Goal: Task Accomplishment & Management: Manage account settings

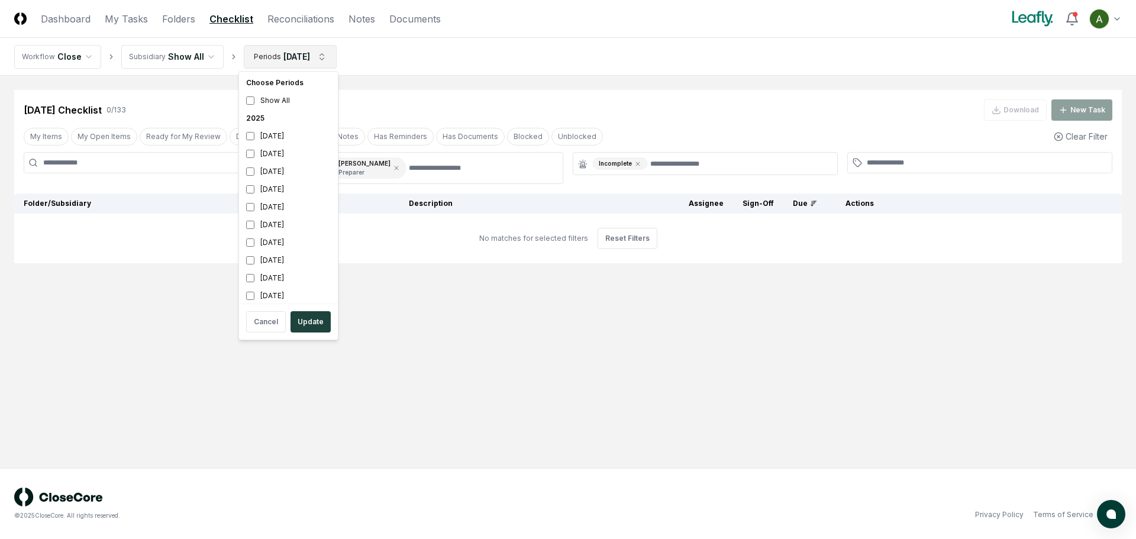
click at [283, 52] on html "CloseCore Dashboard My Tasks Folders Checklist Reconciliations Notes Documents …" at bounding box center [568, 269] width 1136 height 539
click at [269, 209] on div "[DATE]" at bounding box center [288, 207] width 94 height 18
click at [281, 173] on div "[DATE]" at bounding box center [288, 172] width 94 height 18
click at [313, 322] on button "Update" at bounding box center [310, 321] width 40 height 21
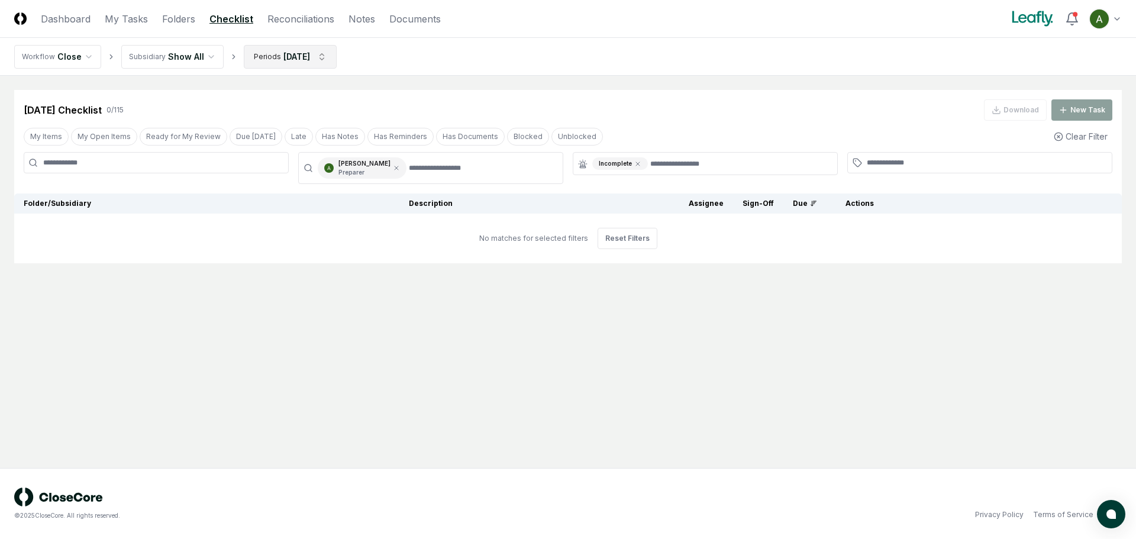
click at [308, 62] on html "CloseCore Dashboard My Tasks Folders Checklist Reconciliations Notes Documents …" at bounding box center [568, 269] width 1136 height 539
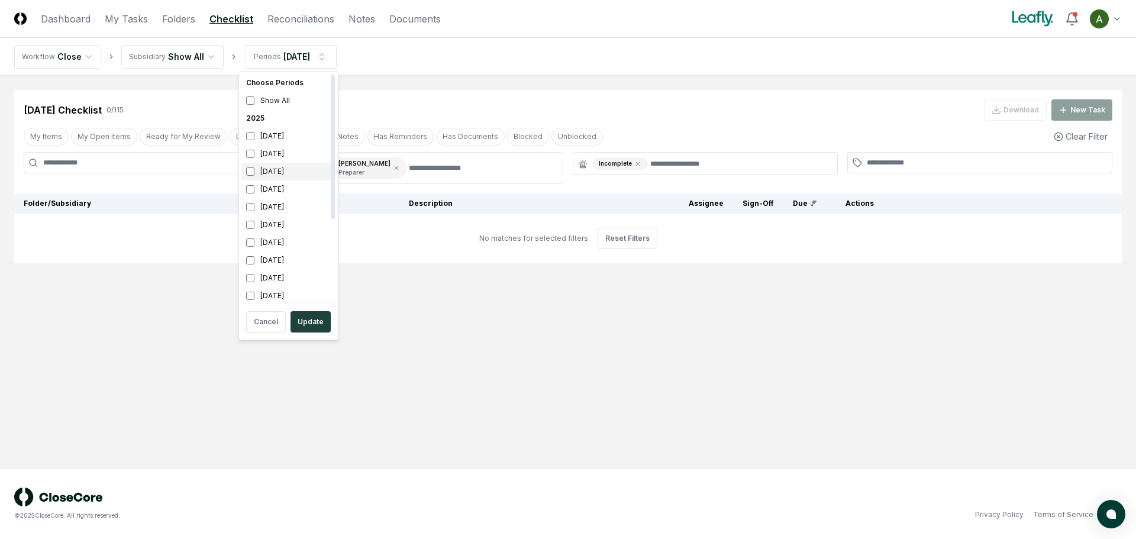
click at [288, 170] on div "[DATE]" at bounding box center [288, 172] width 94 height 18
click at [287, 154] on div "[DATE]" at bounding box center [288, 154] width 94 height 18
click at [312, 319] on button "Update" at bounding box center [310, 321] width 40 height 21
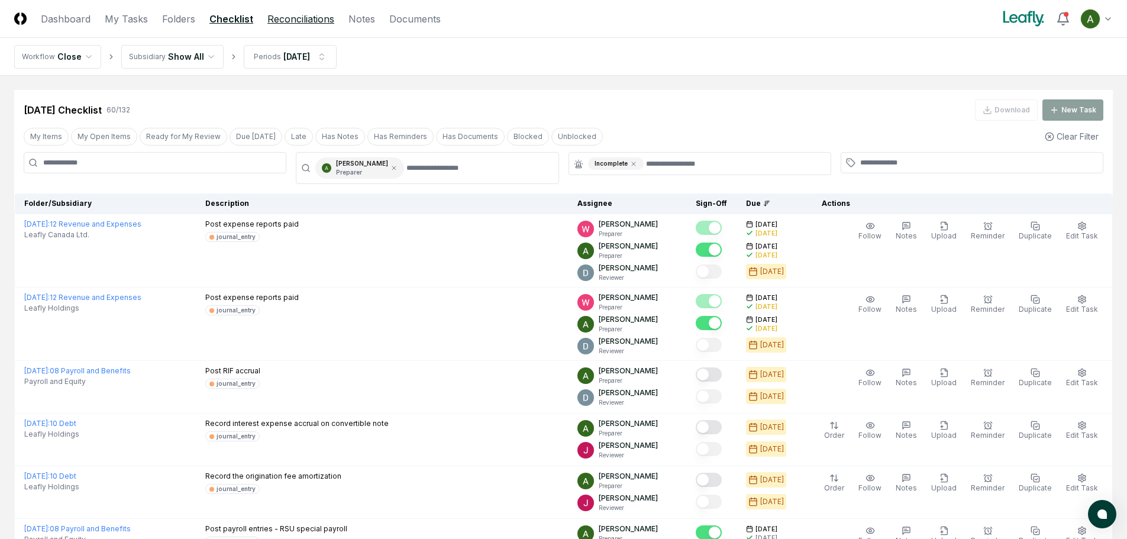
click at [284, 22] on link "Reconciliations" at bounding box center [300, 19] width 67 height 14
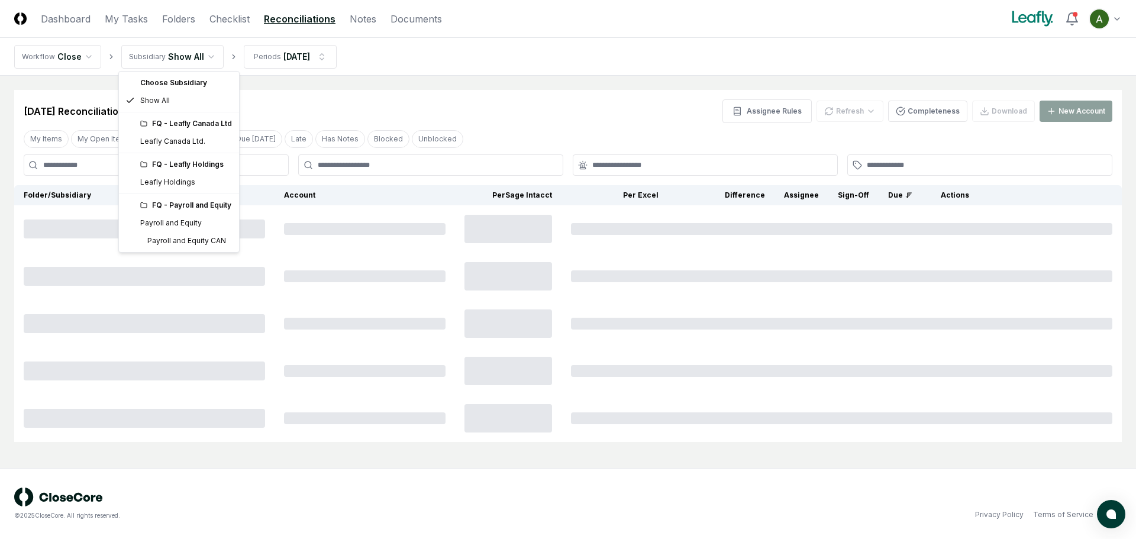
click at [198, 59] on html "CloseCore Dashboard My Tasks Folders Checklist Reconciliations Notes Documents …" at bounding box center [568, 269] width 1136 height 539
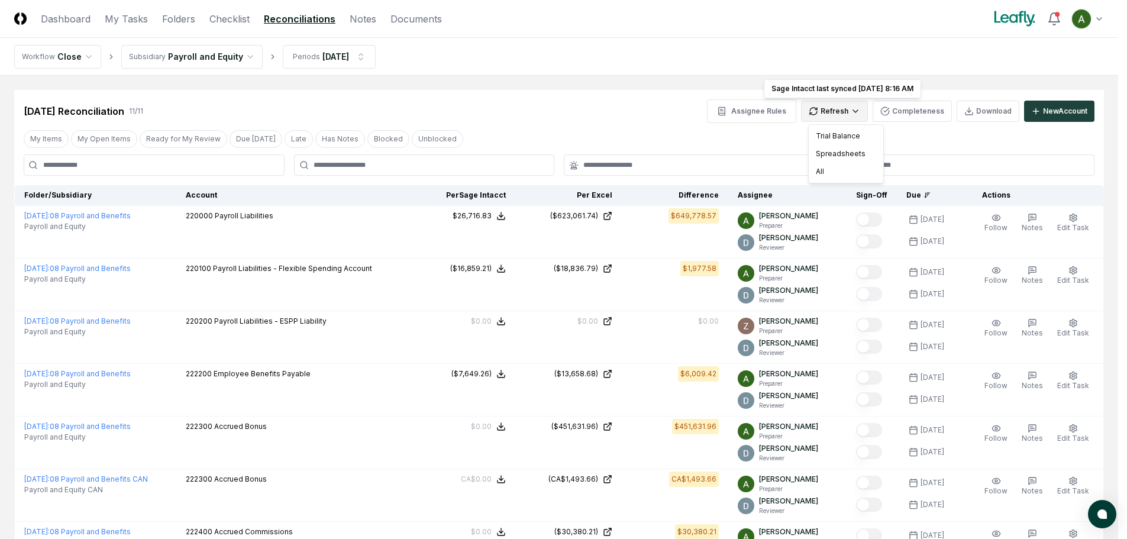
click at [825, 113] on html "CloseCore Dashboard My Tasks Folders Checklist Reconciliations Notes Documents …" at bounding box center [563, 445] width 1127 height 891
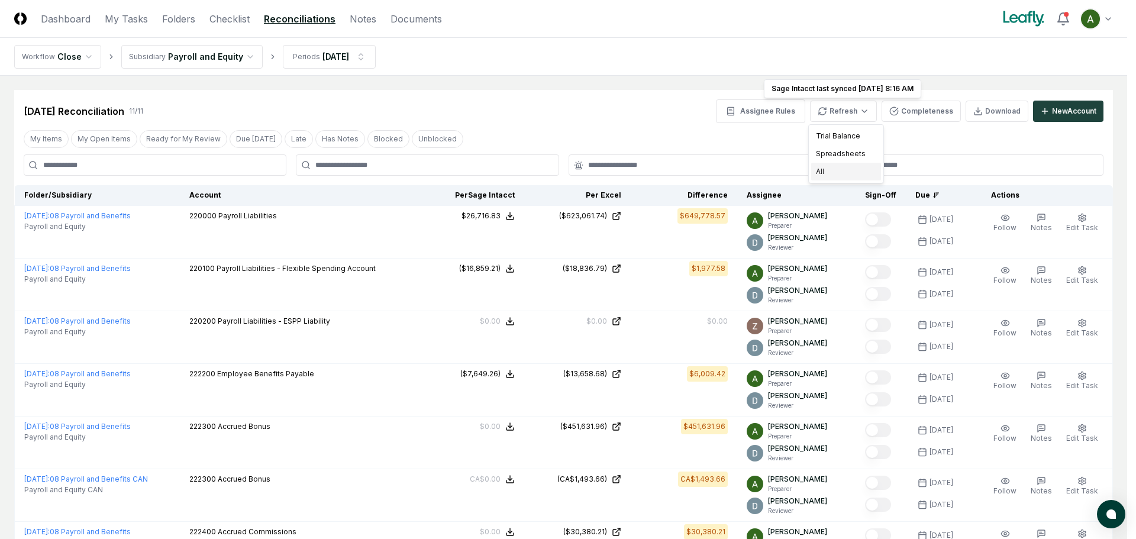
click at [827, 168] on div "All" at bounding box center [846, 172] width 70 height 18
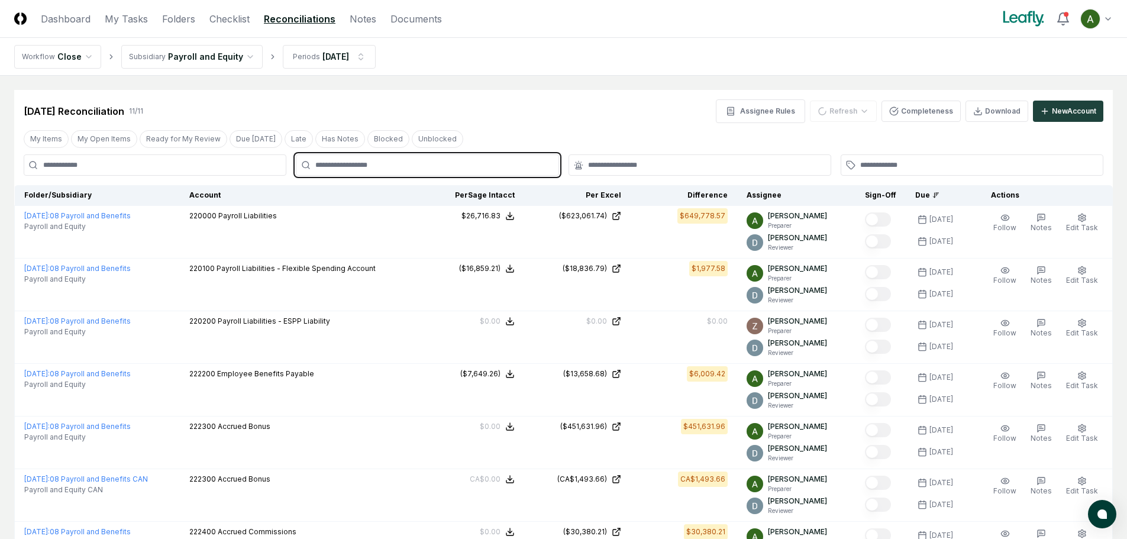
click at [455, 162] on input "text" at bounding box center [432, 165] width 235 height 11
click at [397, 202] on div "[PERSON_NAME] Preparer" at bounding box center [427, 197] width 257 height 28
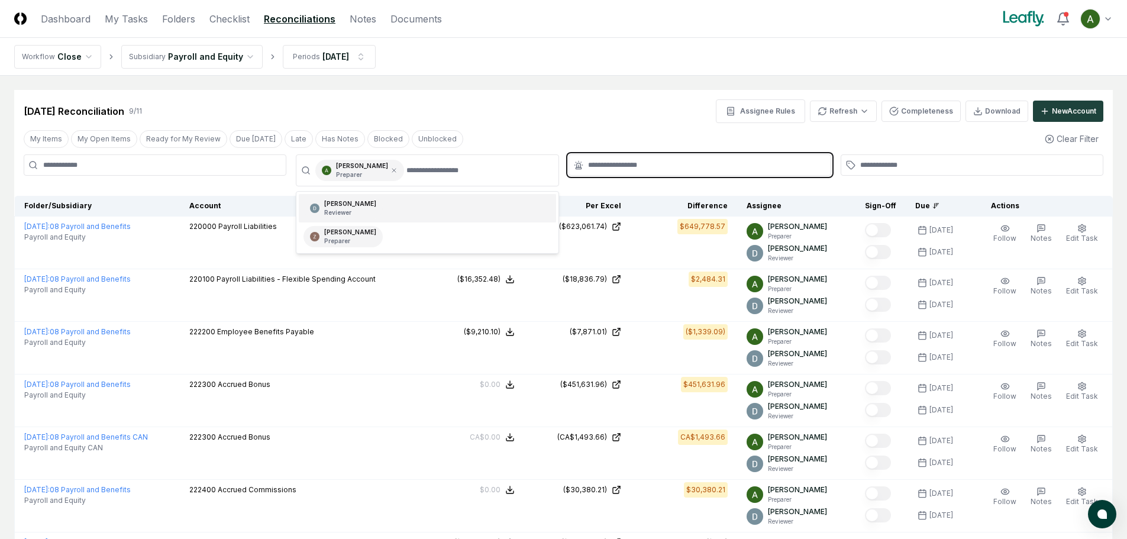
click at [619, 162] on input "text" at bounding box center [705, 165] width 235 height 11
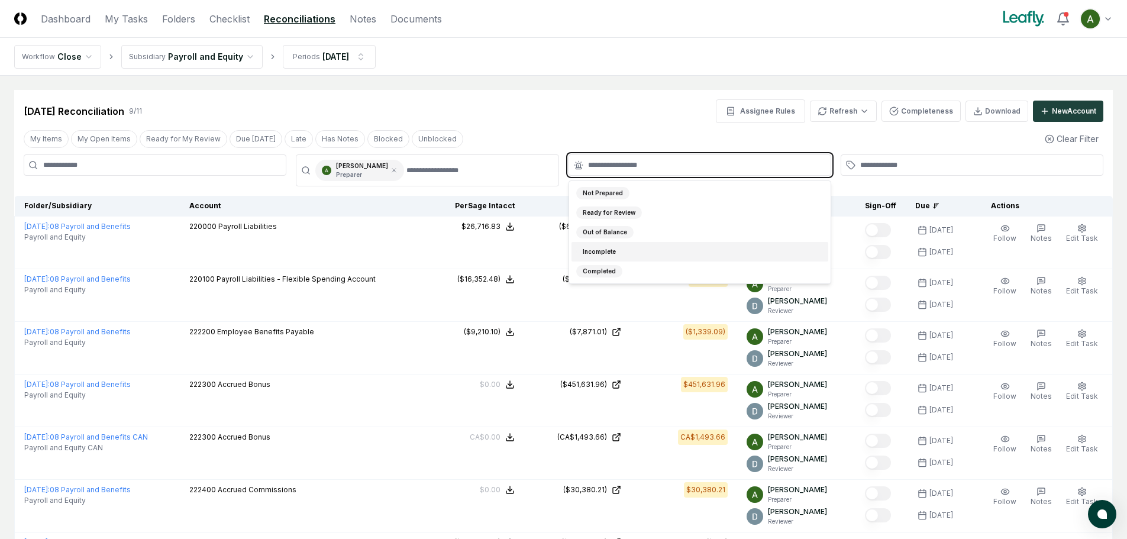
click at [628, 250] on div "Incomplete" at bounding box center [699, 252] width 257 height 20
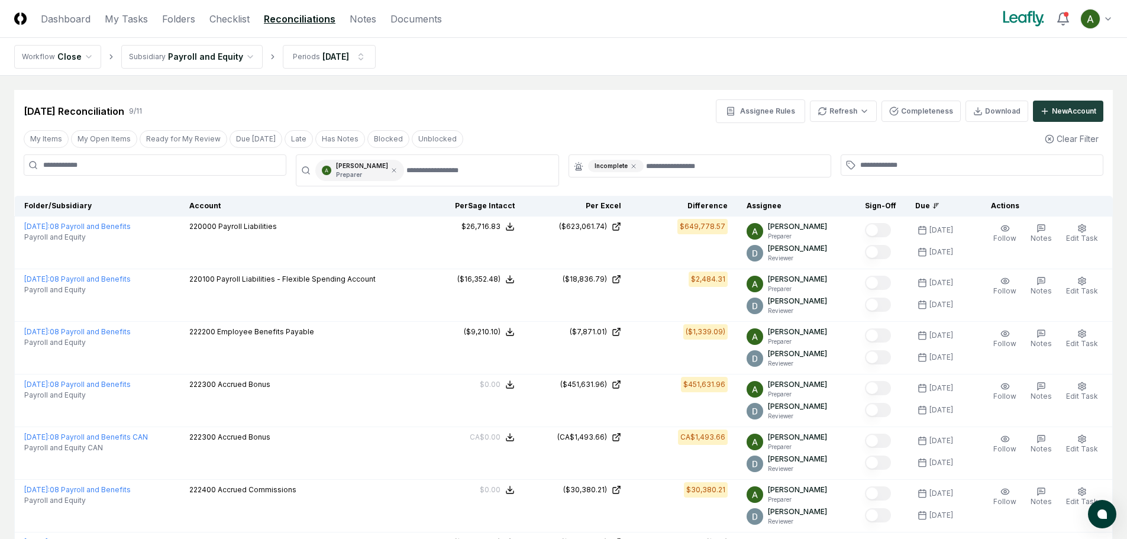
click at [608, 115] on div "[DATE] Reconciliation 9 / 11 Assignee Rules Refresh Completeness Download New A…" at bounding box center [563, 111] width 1079 height 24
click at [236, 57] on html "CloseCore Dashboard My Tasks Folders Checklist Reconciliations Notes Documents …" at bounding box center [563, 387] width 1127 height 775
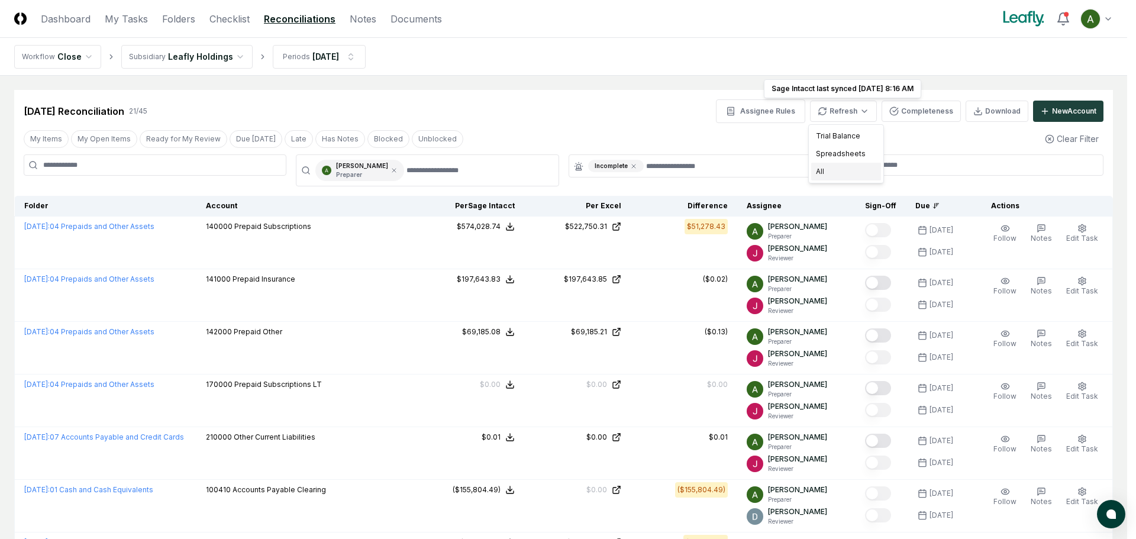
click at [832, 172] on div "All" at bounding box center [846, 172] width 70 height 18
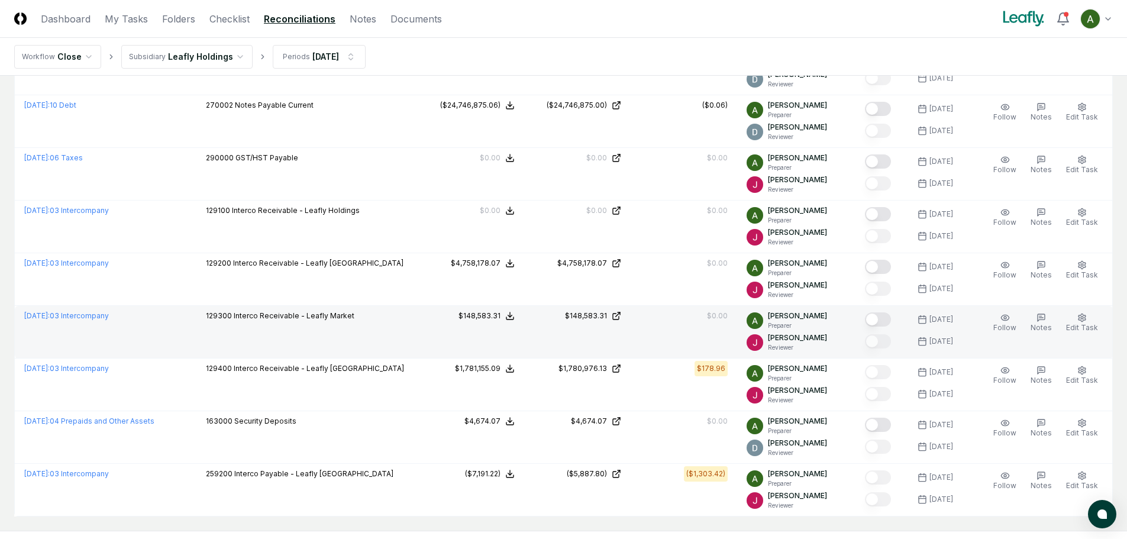
scroll to position [868, 0]
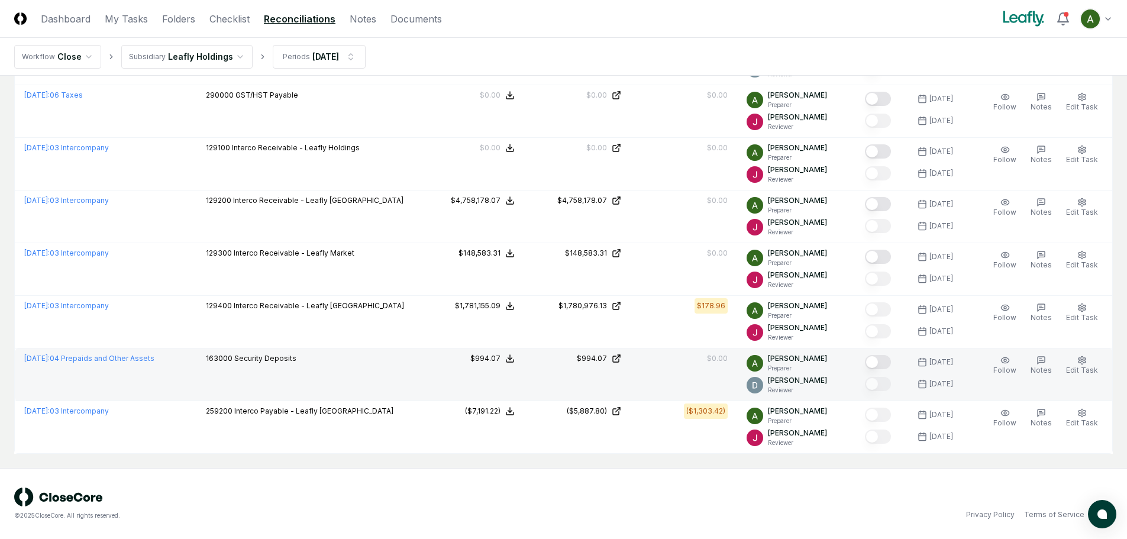
click at [890, 362] on button "Mark complete" at bounding box center [878, 362] width 26 height 14
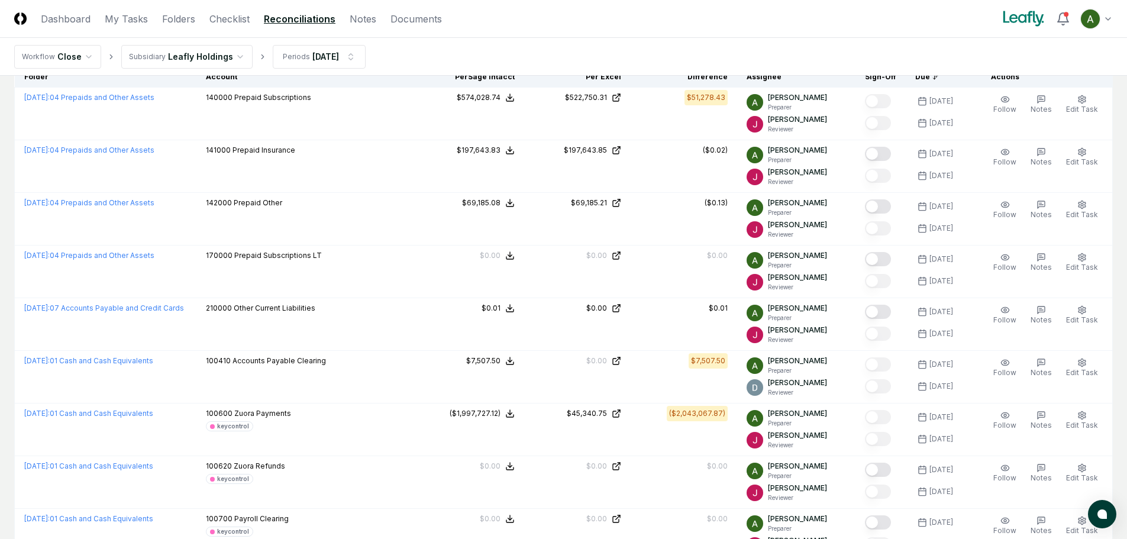
scroll to position [99, 0]
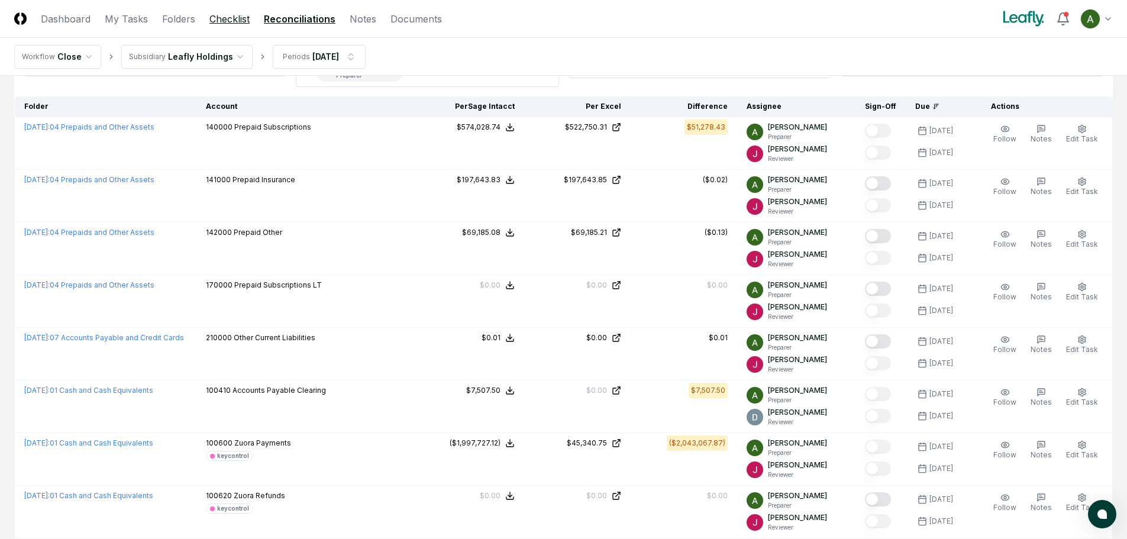
click at [214, 20] on link "Checklist" at bounding box center [229, 19] width 40 height 14
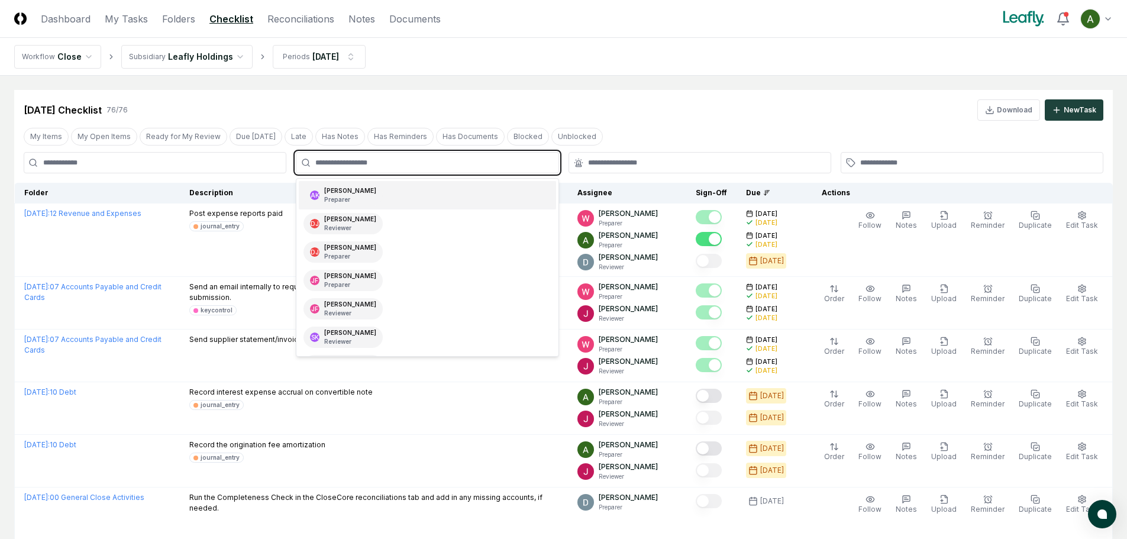
click at [461, 166] on input "text" at bounding box center [432, 162] width 235 height 11
click at [447, 193] on div "[PERSON_NAME] Preparer" at bounding box center [427, 195] width 257 height 28
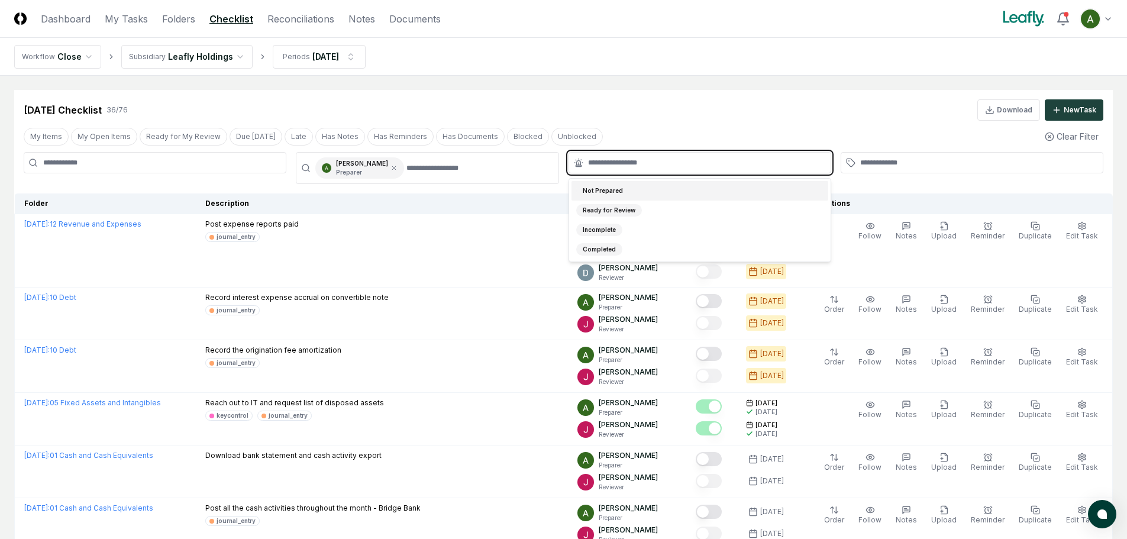
click at [657, 167] on input "text" at bounding box center [705, 162] width 235 height 11
click at [646, 232] on div "Incomplete" at bounding box center [699, 230] width 257 height 20
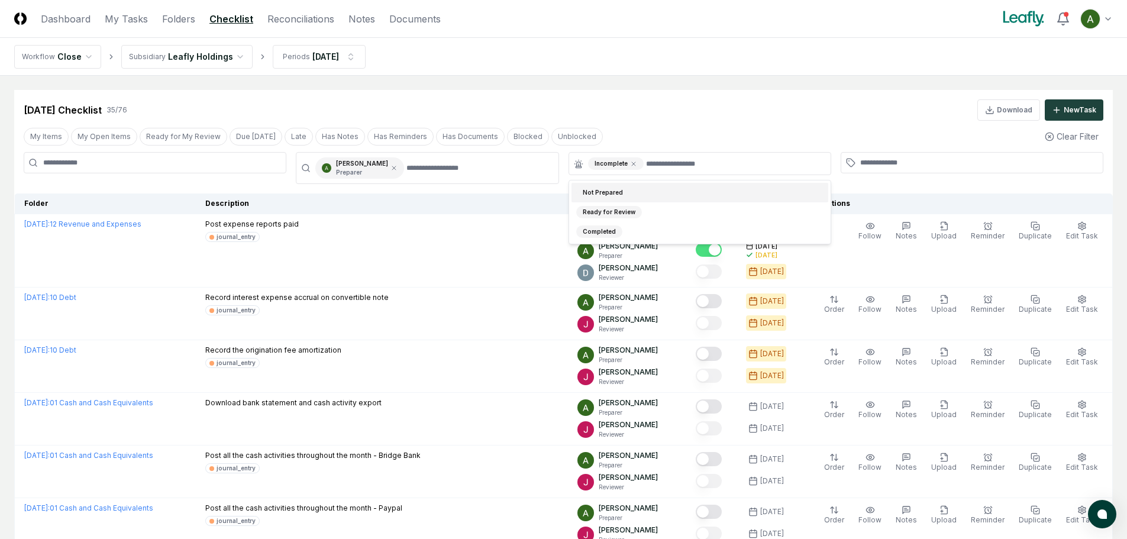
click at [759, 97] on div "[DATE] Checklist 35 / 76 Download New Task" at bounding box center [563, 105] width 1098 height 31
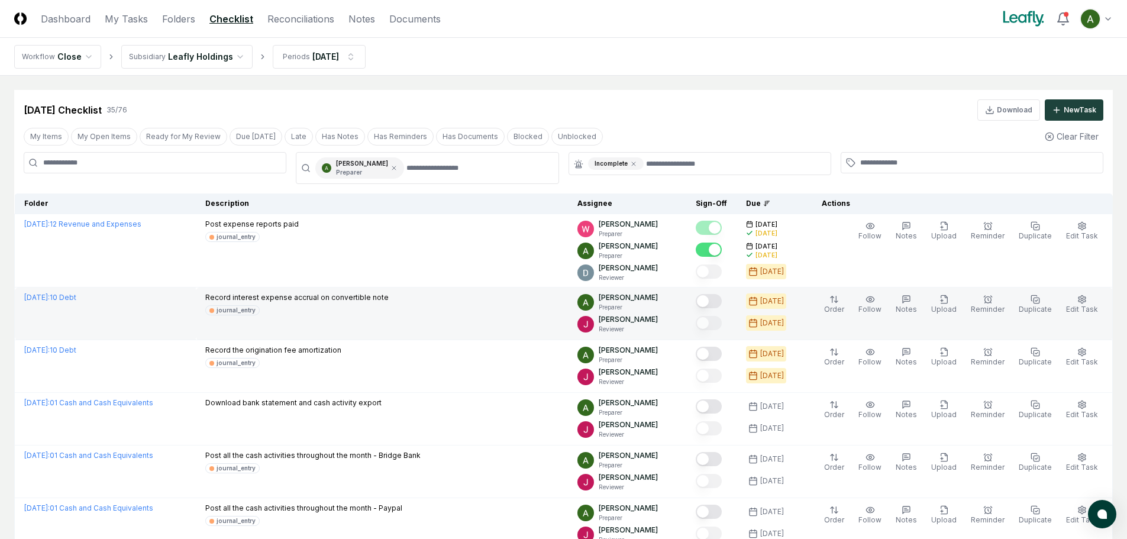
click at [722, 303] on button "Mark complete" at bounding box center [709, 301] width 26 height 14
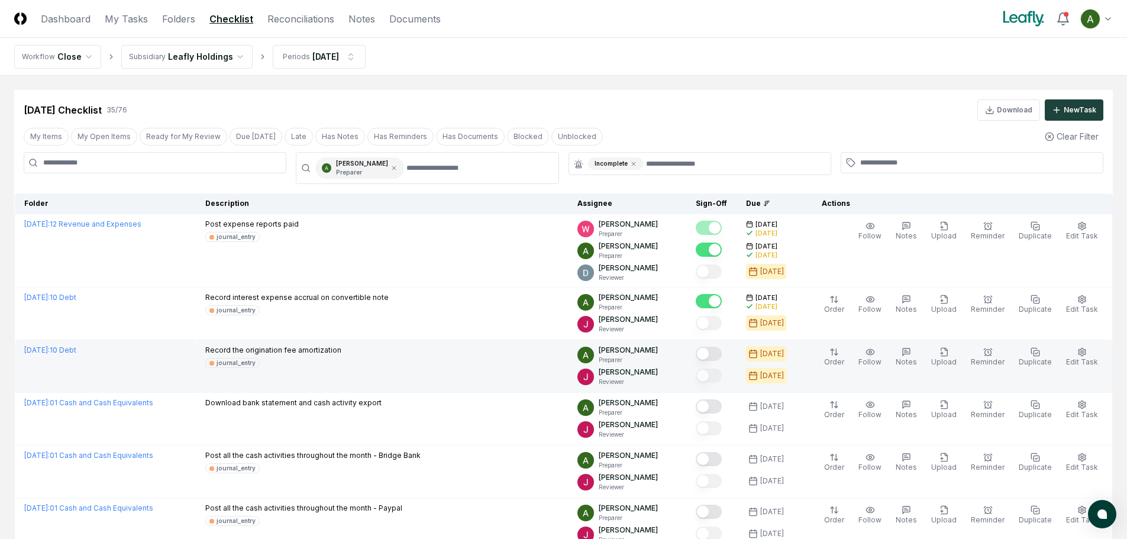
click at [722, 352] on button "Mark complete" at bounding box center [709, 354] width 26 height 14
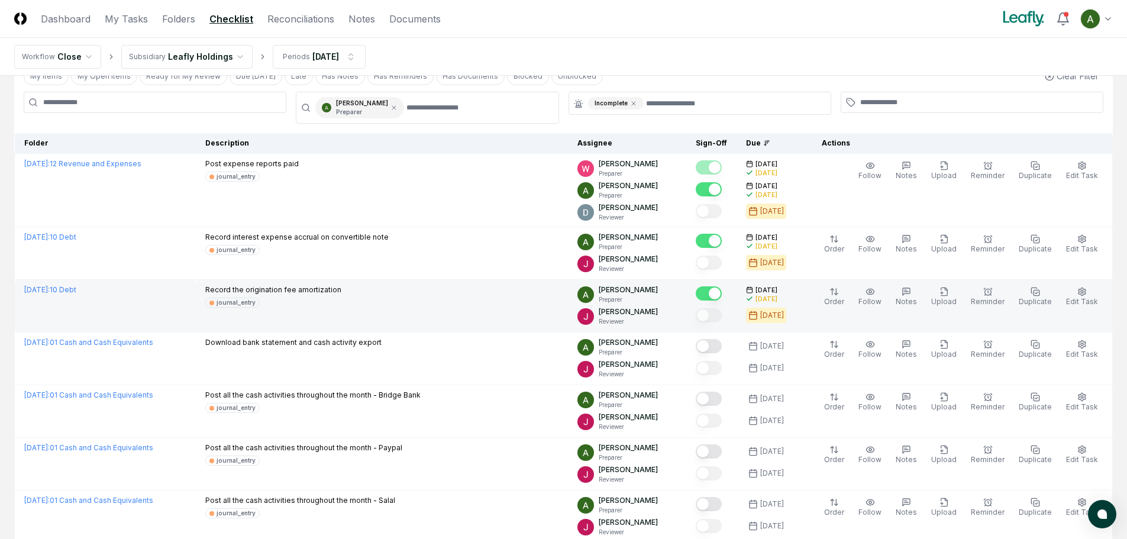
scroll to position [118, 0]
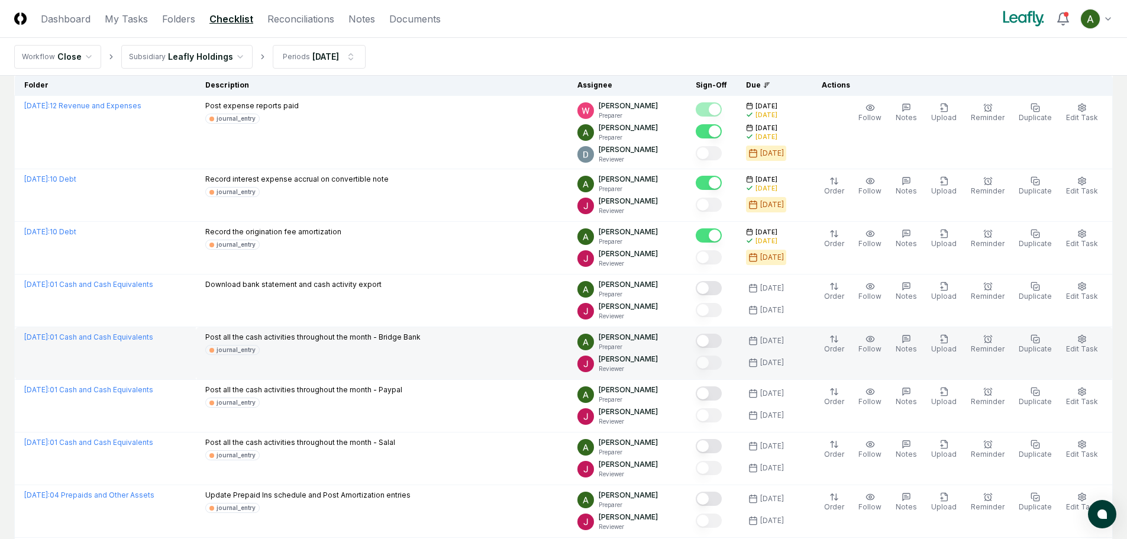
click at [727, 341] on div at bounding box center [711, 342] width 31 height 20
click at [722, 339] on button "Mark complete" at bounding box center [709, 341] width 26 height 14
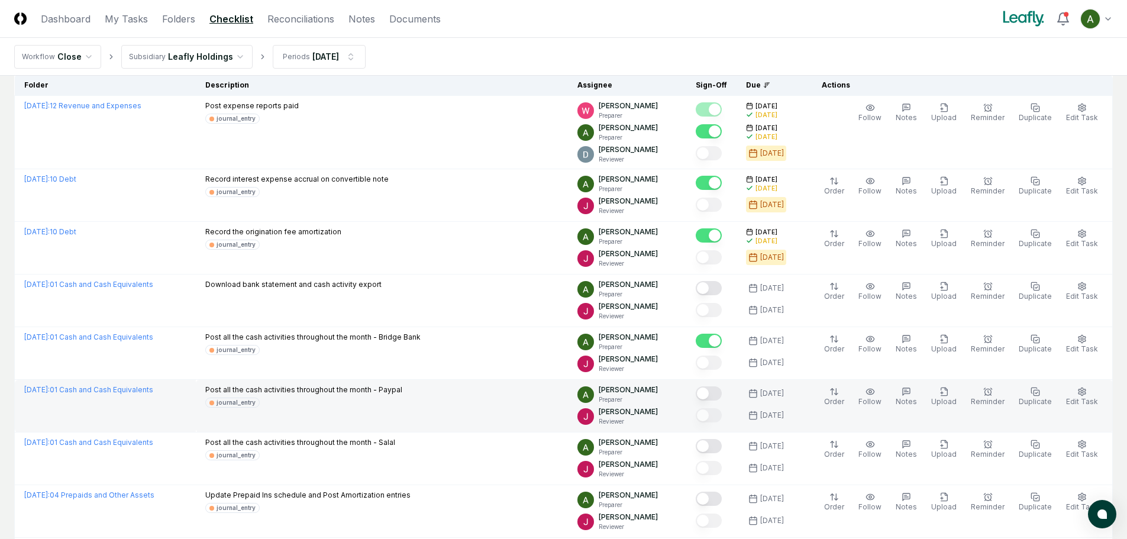
click at [721, 395] on button "Mark complete" at bounding box center [709, 393] width 26 height 14
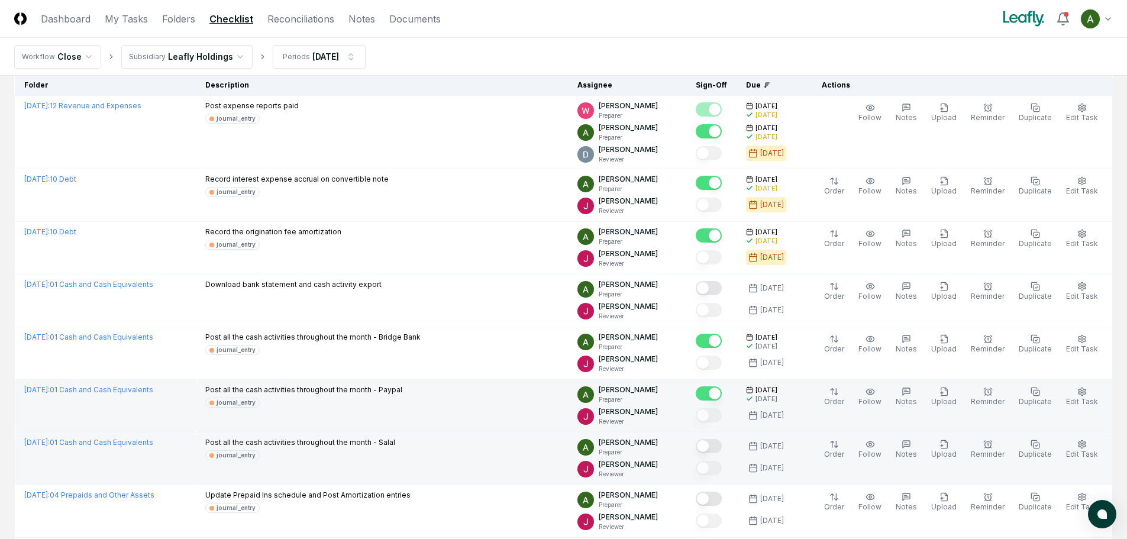
click at [722, 448] on button "Mark complete" at bounding box center [709, 446] width 26 height 14
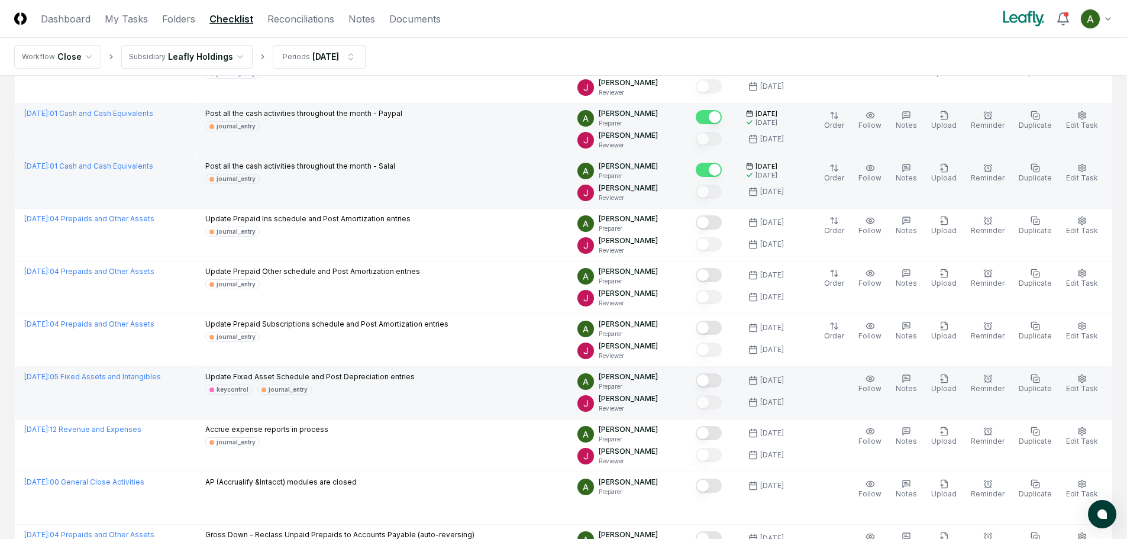
scroll to position [414, 0]
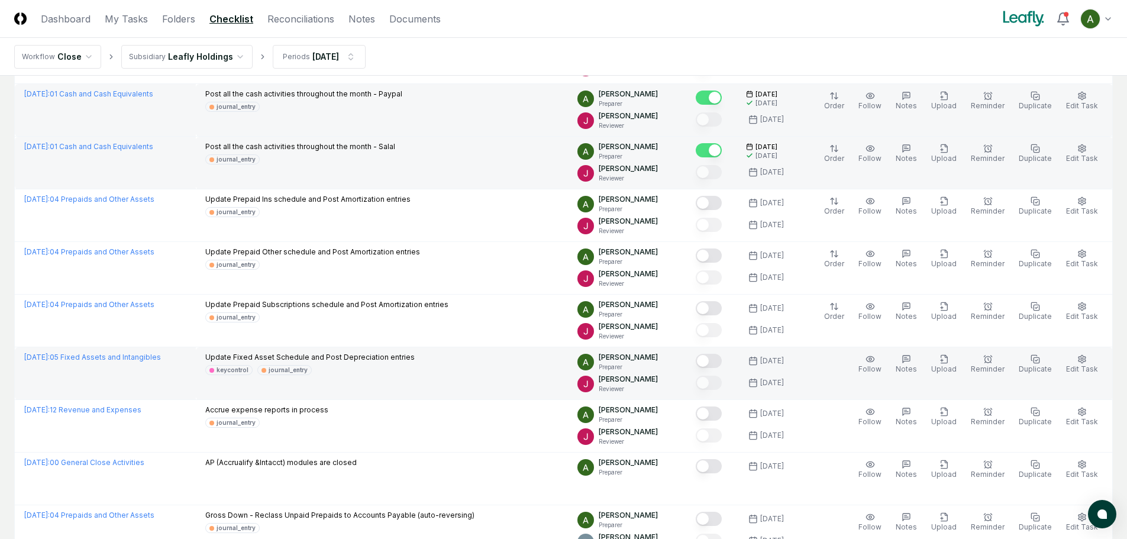
click at [722, 367] on button "Mark complete" at bounding box center [709, 361] width 26 height 14
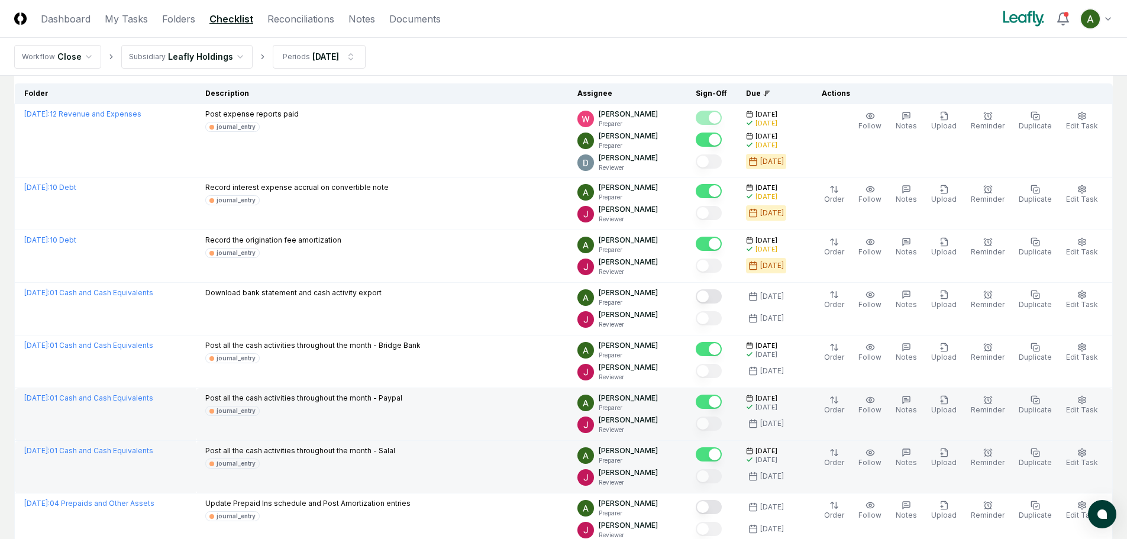
scroll to position [0, 0]
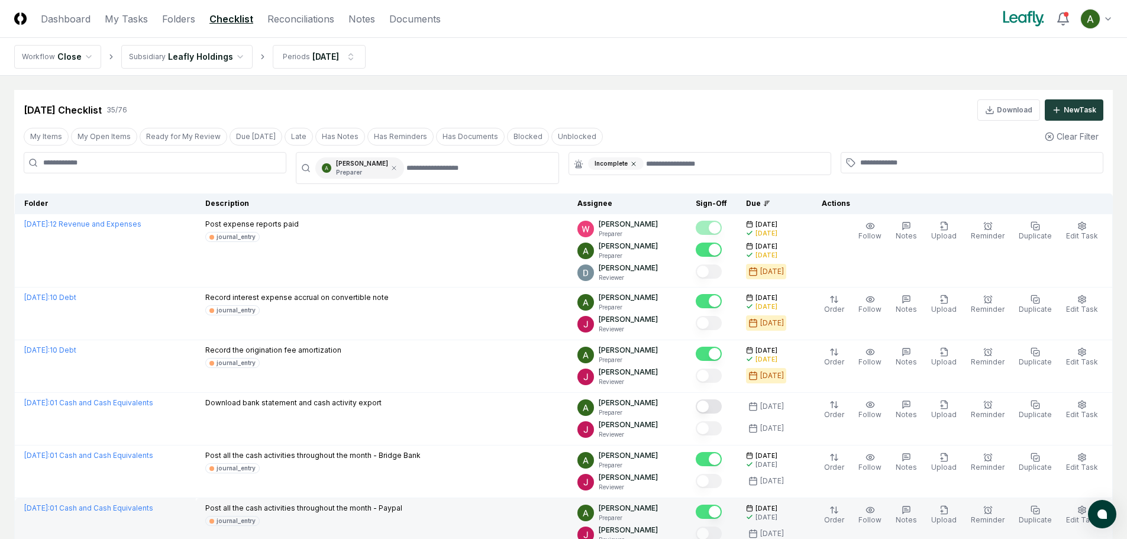
click at [634, 161] on icon at bounding box center [633, 163] width 7 height 7
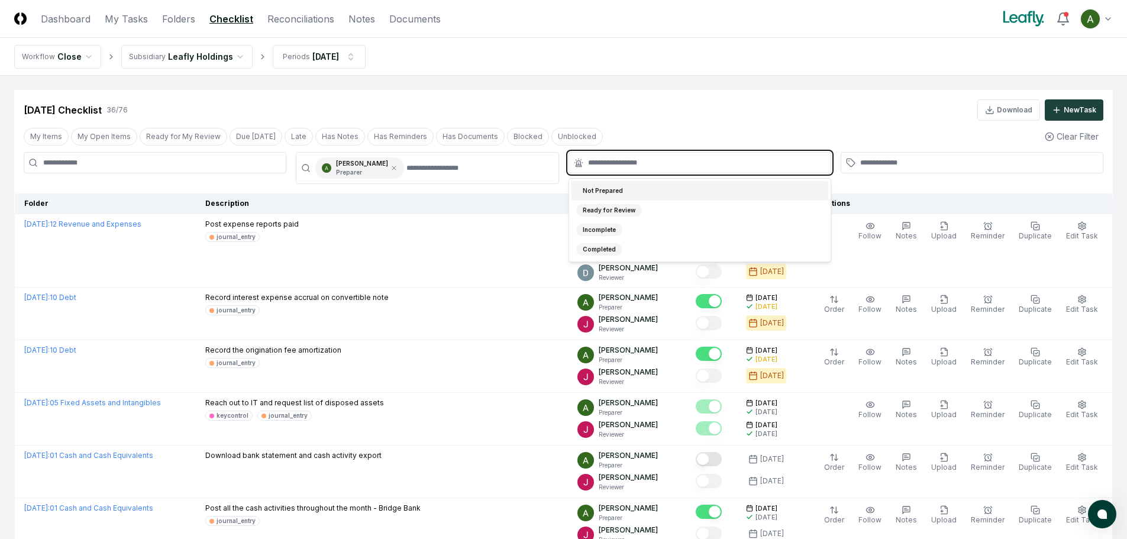
click at [643, 161] on input "text" at bounding box center [705, 162] width 235 height 11
click at [637, 187] on div "Not Prepared" at bounding box center [699, 191] width 257 height 20
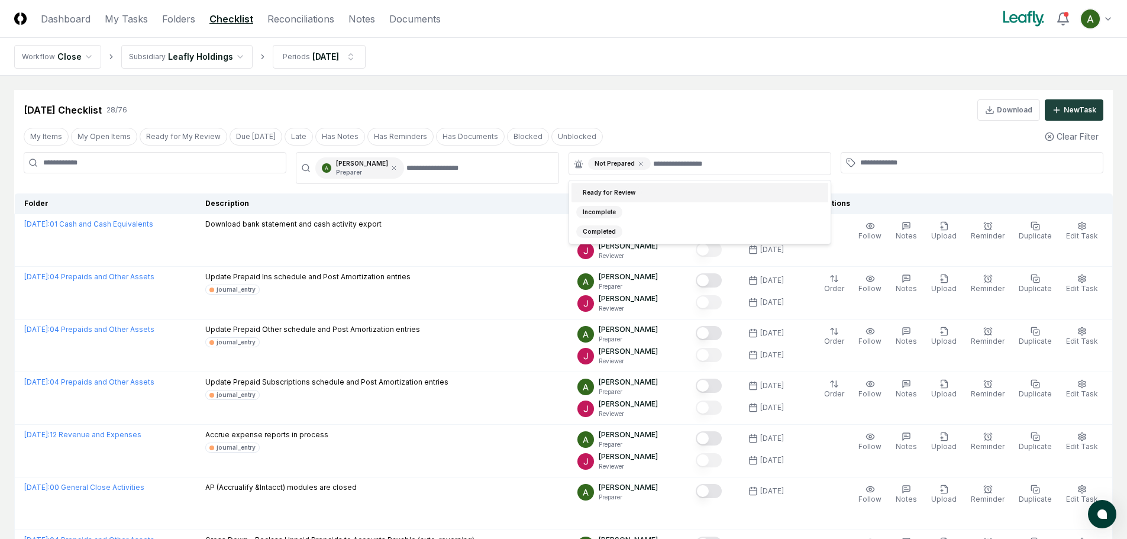
click at [652, 120] on div "[DATE] Checklist 28 / 76 Download New Task" at bounding box center [563, 109] width 1079 height 21
click at [622, 64] on nav "Workflow Close Subsidiary Leafly Holdings Periods [DATE]" at bounding box center [563, 57] width 1127 height 38
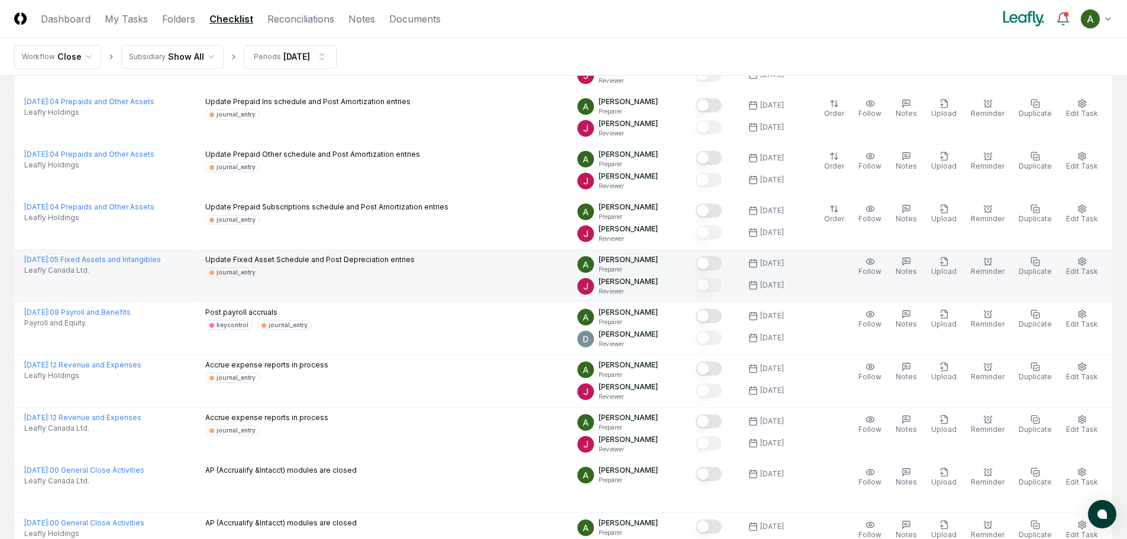
scroll to position [414, 0]
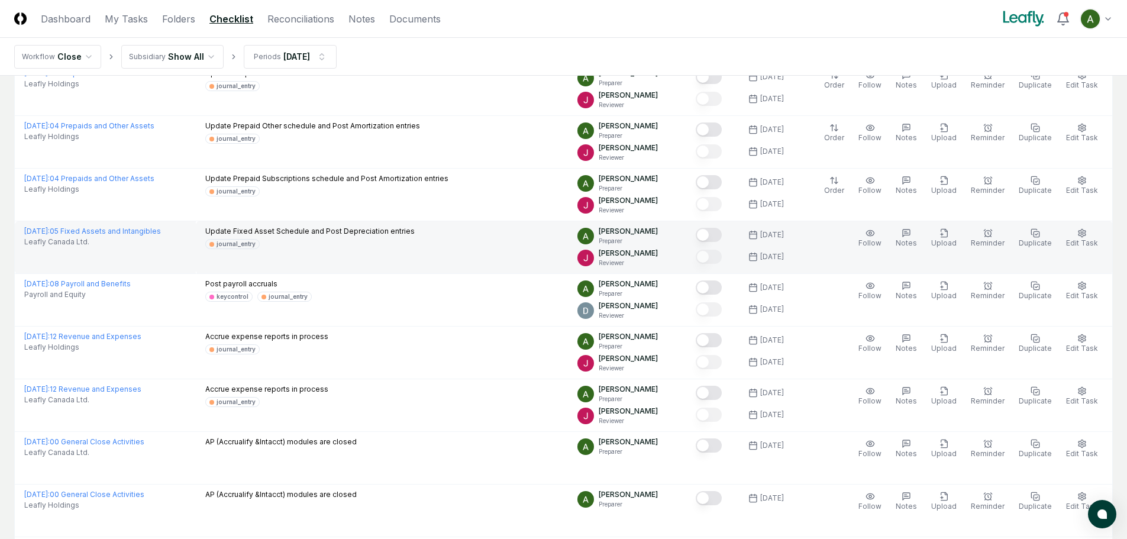
click at [717, 234] on button "Mark complete" at bounding box center [709, 235] width 26 height 14
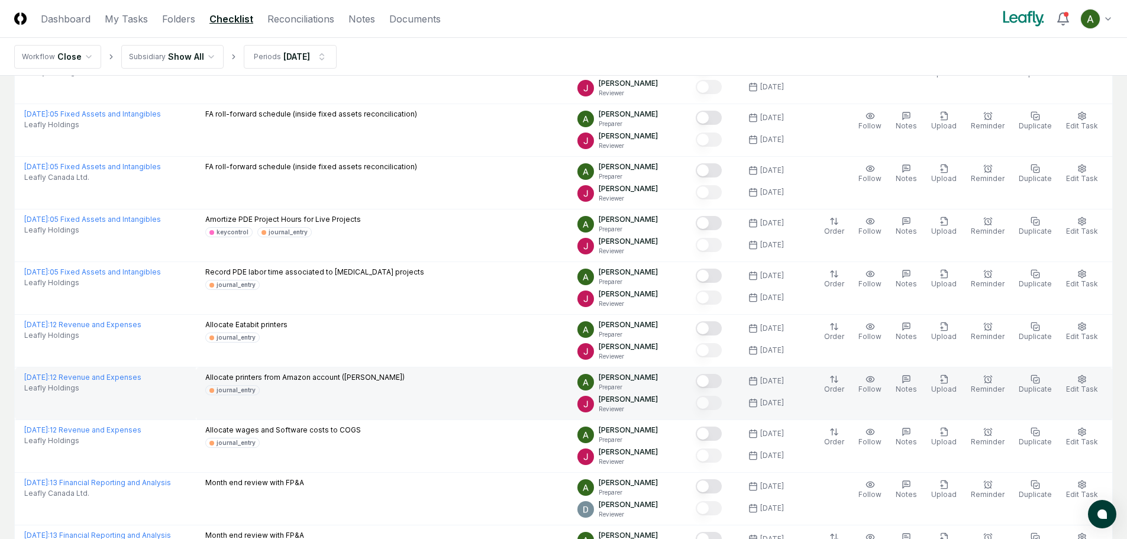
scroll to position [2070, 0]
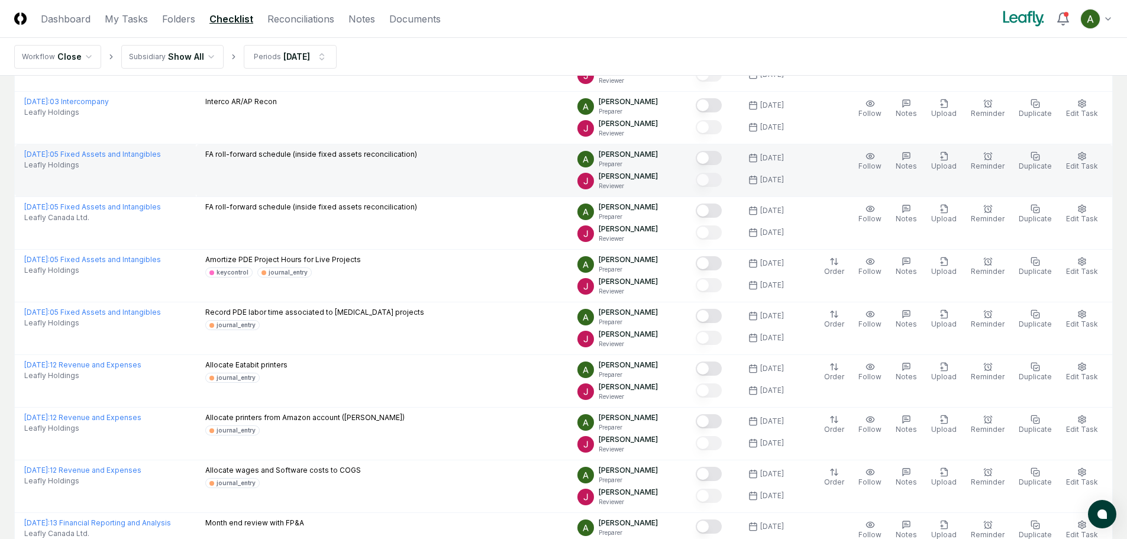
click at [722, 159] on button "Mark complete" at bounding box center [709, 158] width 26 height 14
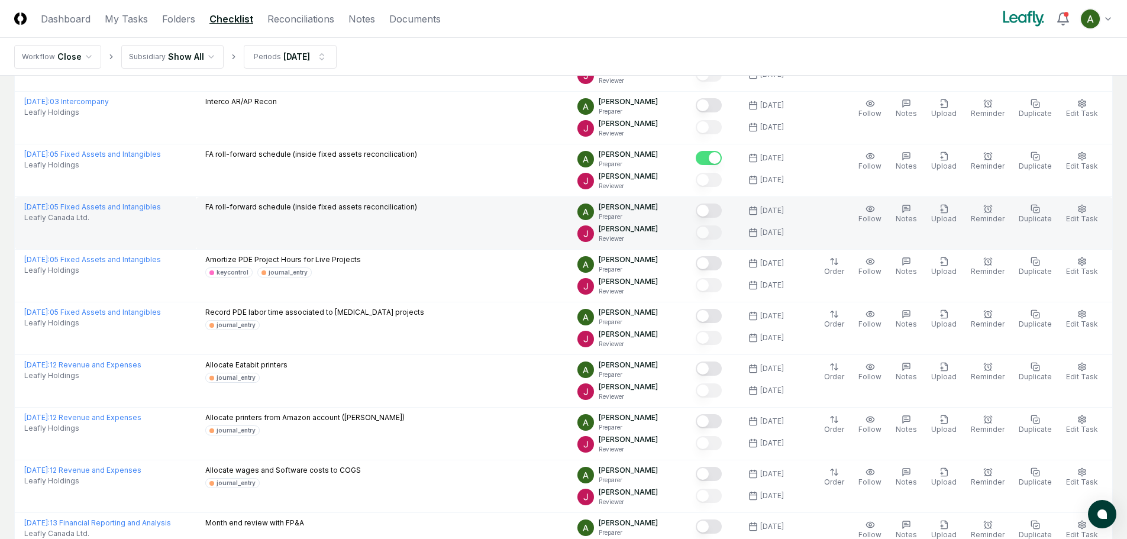
click at [722, 207] on button "Mark complete" at bounding box center [709, 210] width 26 height 14
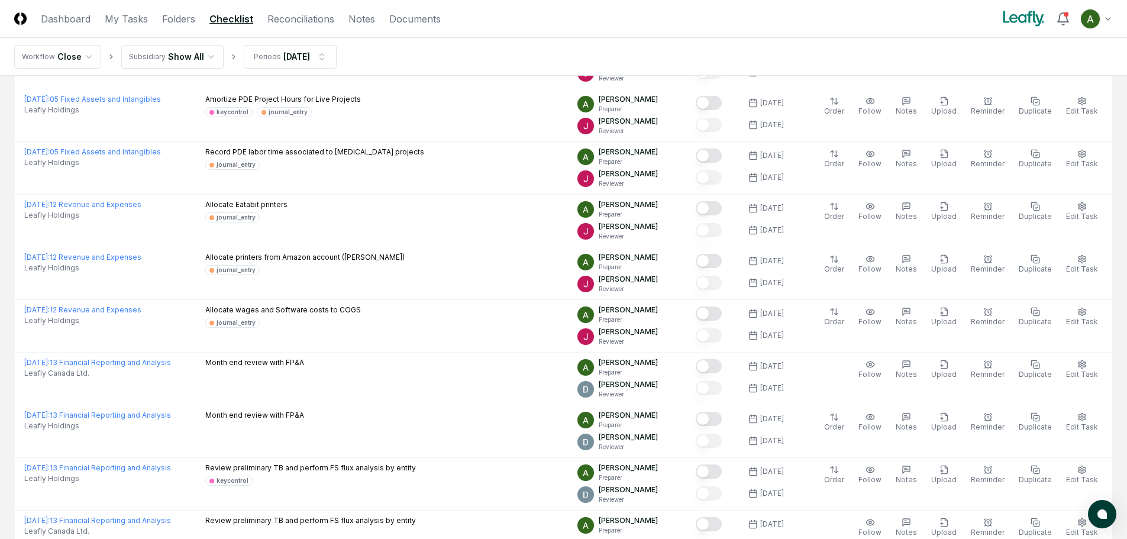
scroll to position [2129, 0]
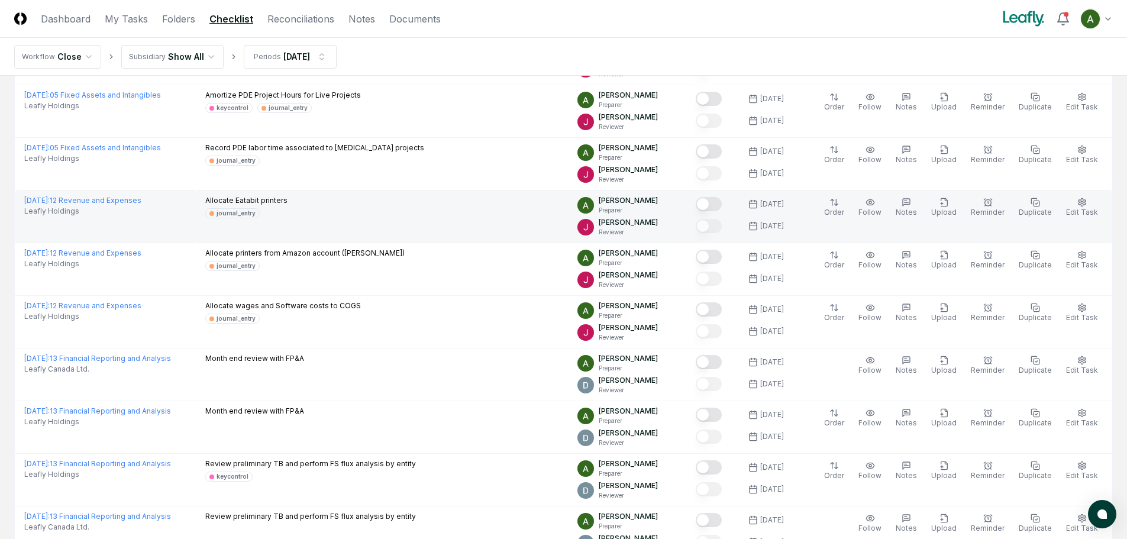
click at [722, 203] on button "Mark complete" at bounding box center [709, 204] width 26 height 14
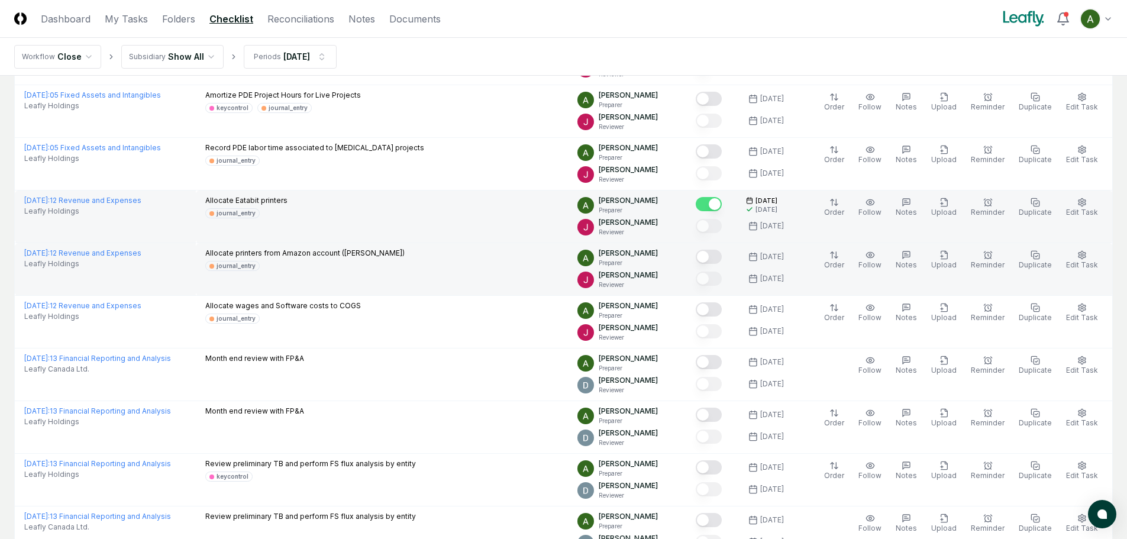
click at [722, 257] on button "Mark complete" at bounding box center [709, 257] width 26 height 14
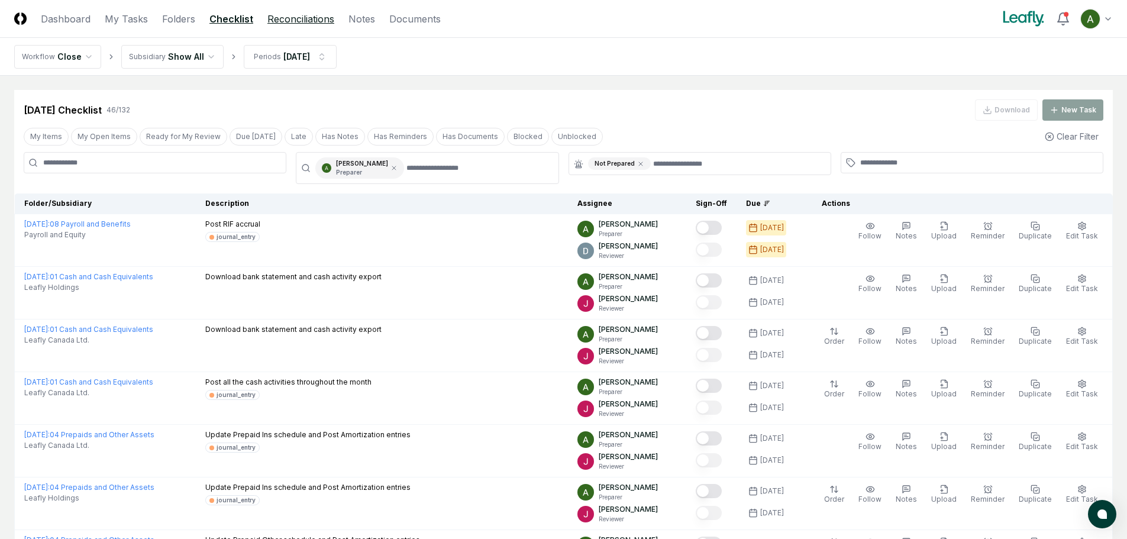
click at [319, 23] on link "Reconciliations" at bounding box center [300, 19] width 67 height 14
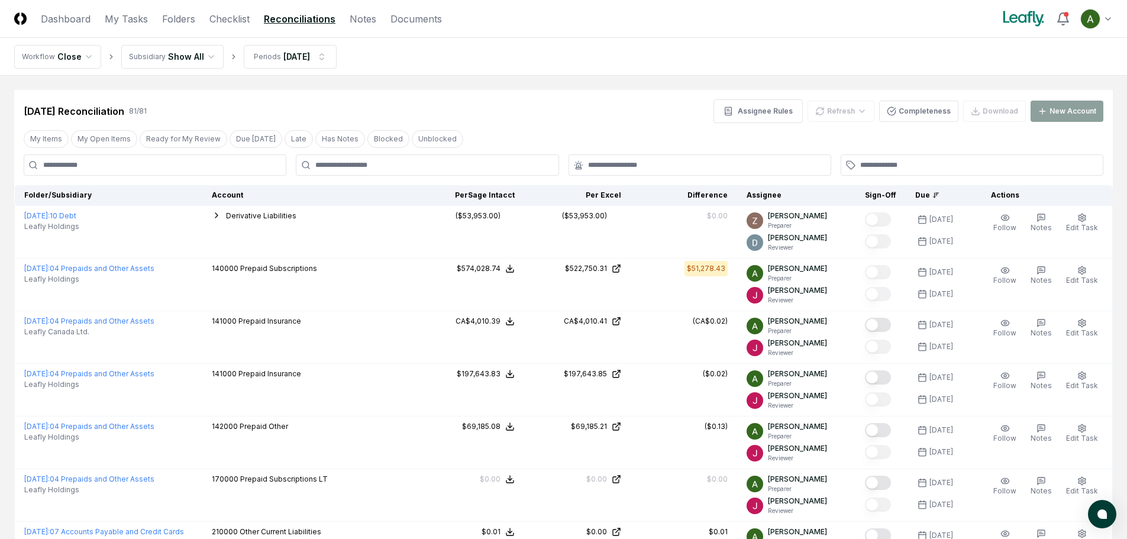
click at [548, 159] on div at bounding box center [427, 164] width 263 height 21
click at [460, 159] on div at bounding box center [427, 164] width 263 height 21
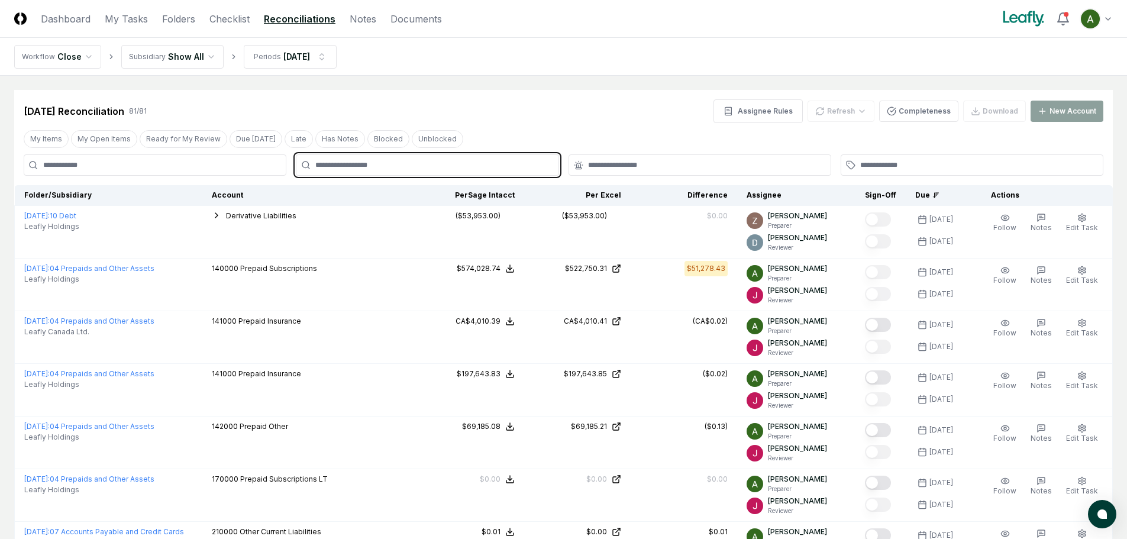
click at [350, 164] on input "text" at bounding box center [432, 165] width 235 height 11
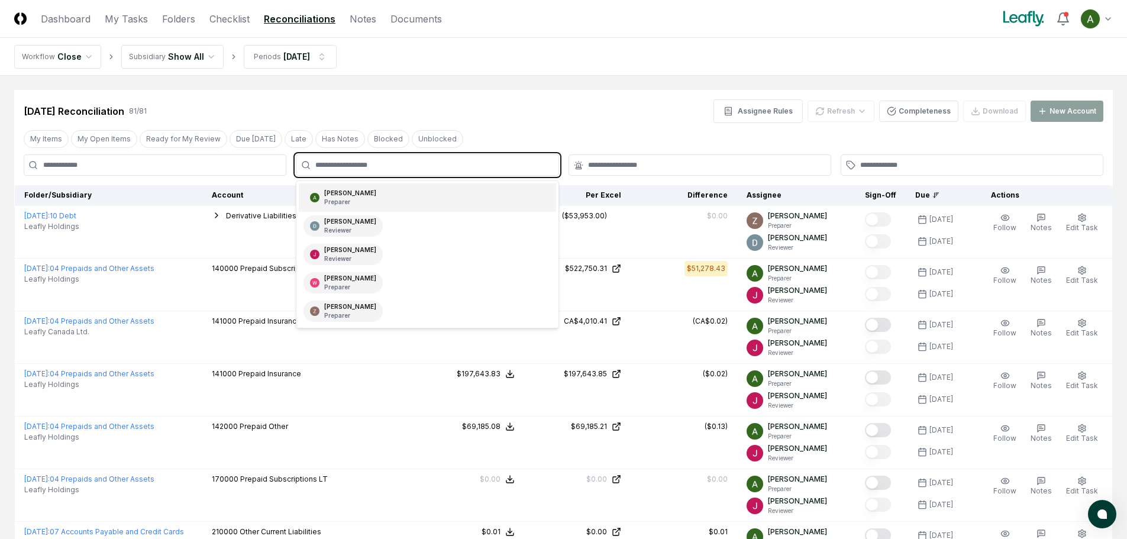
click at [358, 190] on div "[PERSON_NAME] Preparer" at bounding box center [350, 198] width 52 height 18
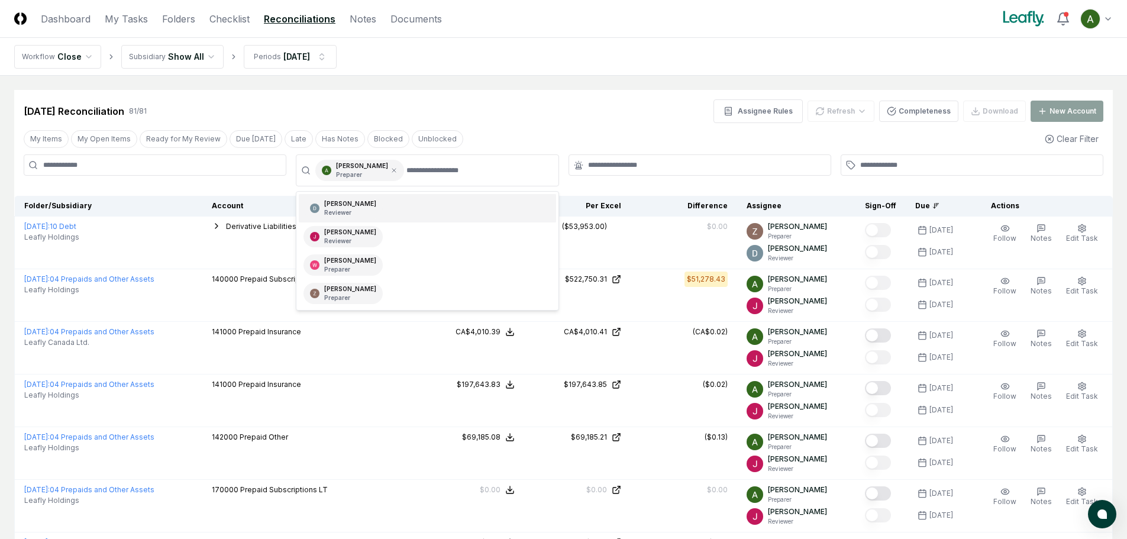
click at [615, 155] on div at bounding box center [699, 164] width 263 height 21
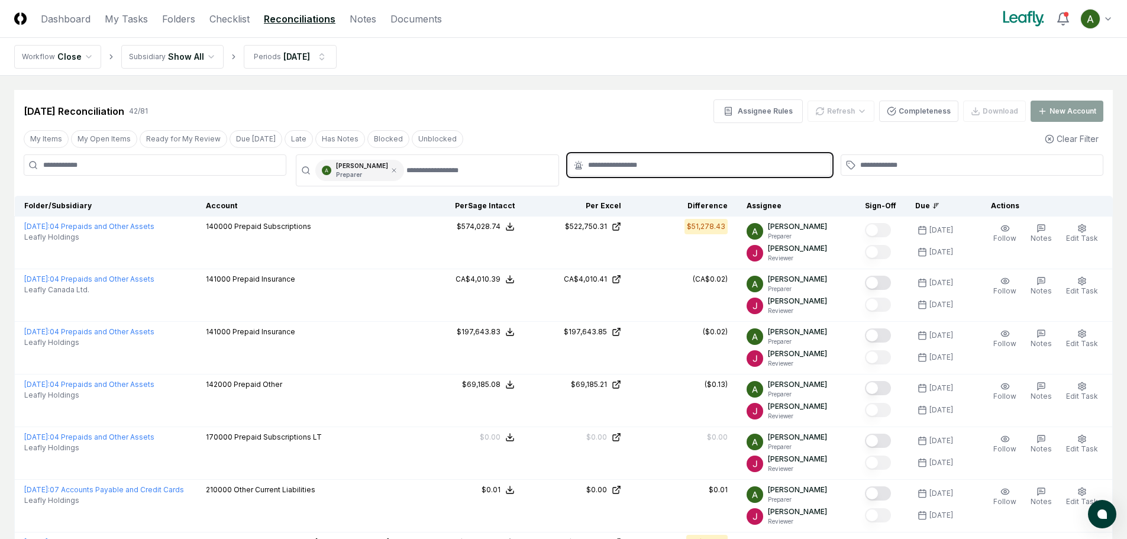
click at [615, 167] on input "text" at bounding box center [705, 165] width 235 height 11
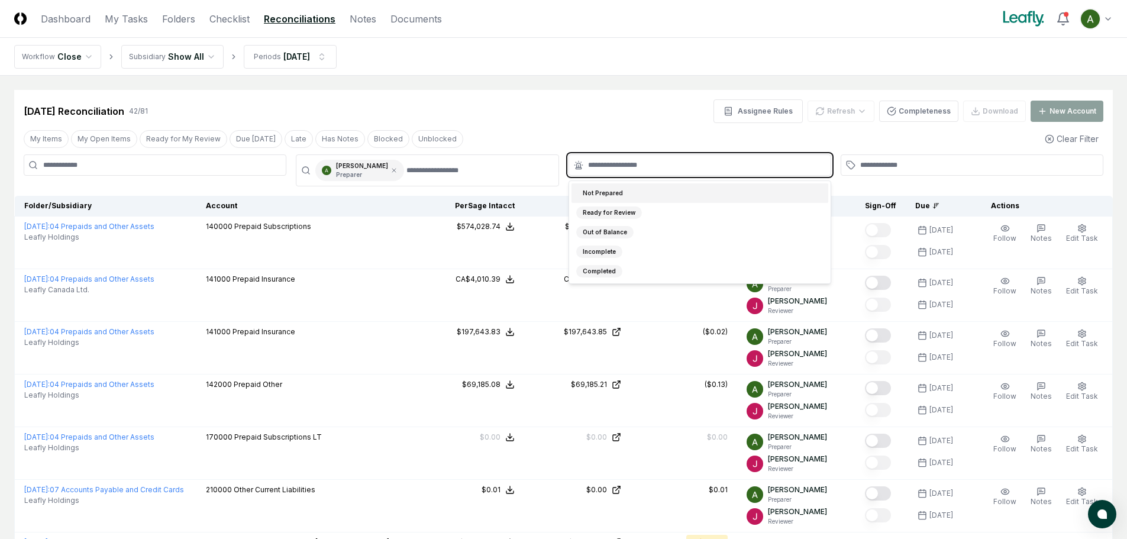
click at [624, 195] on div "Not Prepared" at bounding box center [602, 193] width 53 height 12
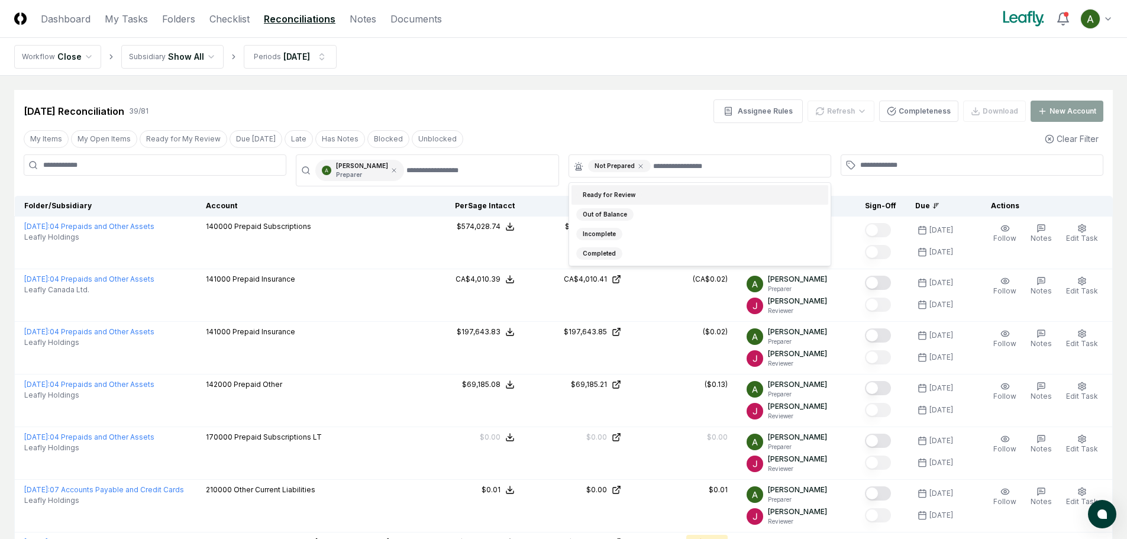
click at [609, 108] on div "Sep 2025 Reconciliation 39 / 81 Assignee Rules Refresh Completeness Download Ne…" at bounding box center [563, 111] width 1079 height 24
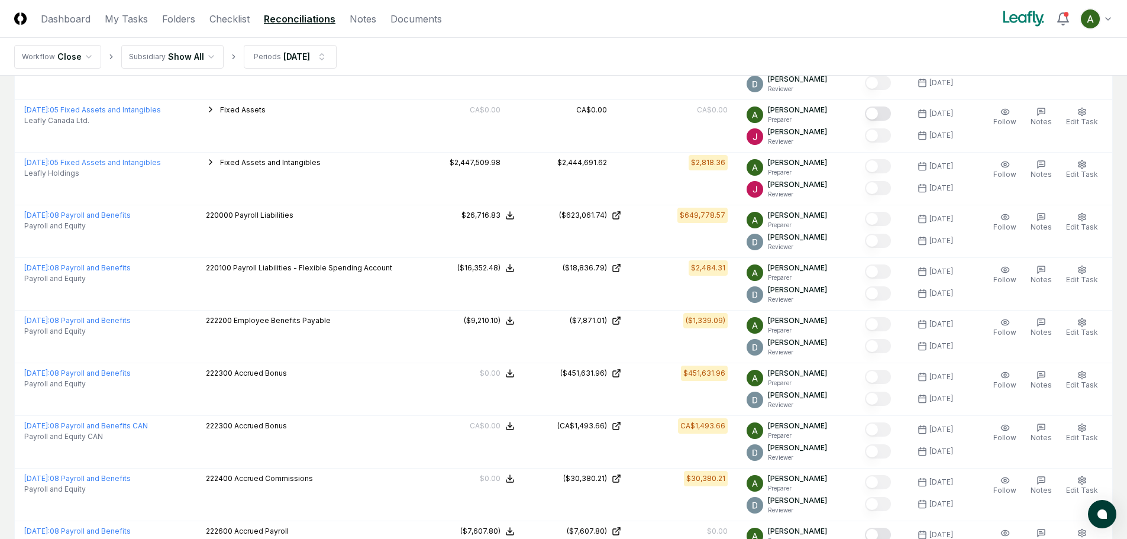
scroll to position [1124, 0]
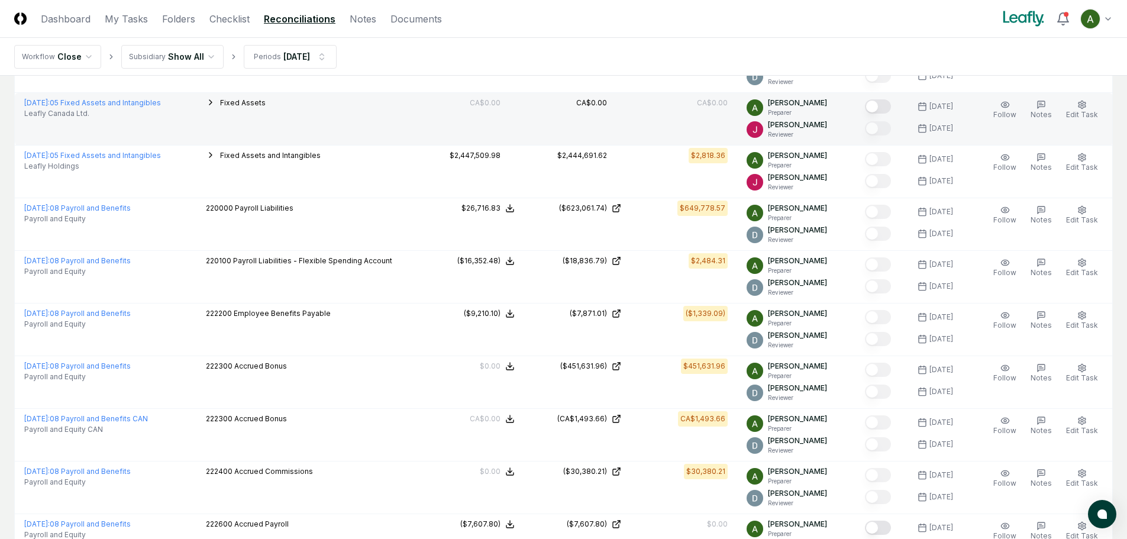
click at [888, 110] on button "Mark complete" at bounding box center [878, 106] width 26 height 14
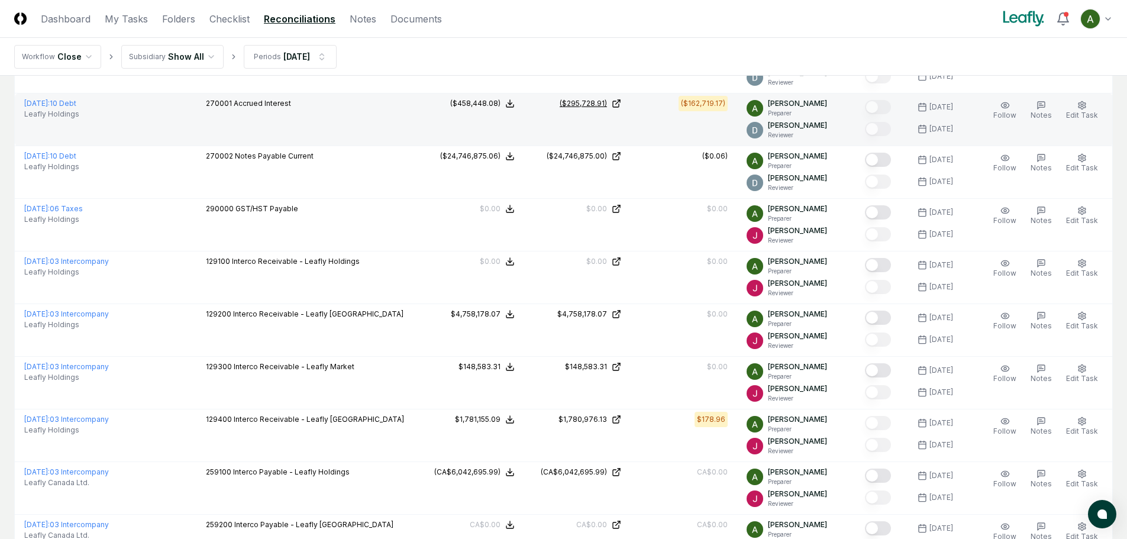
scroll to position [1538, 0]
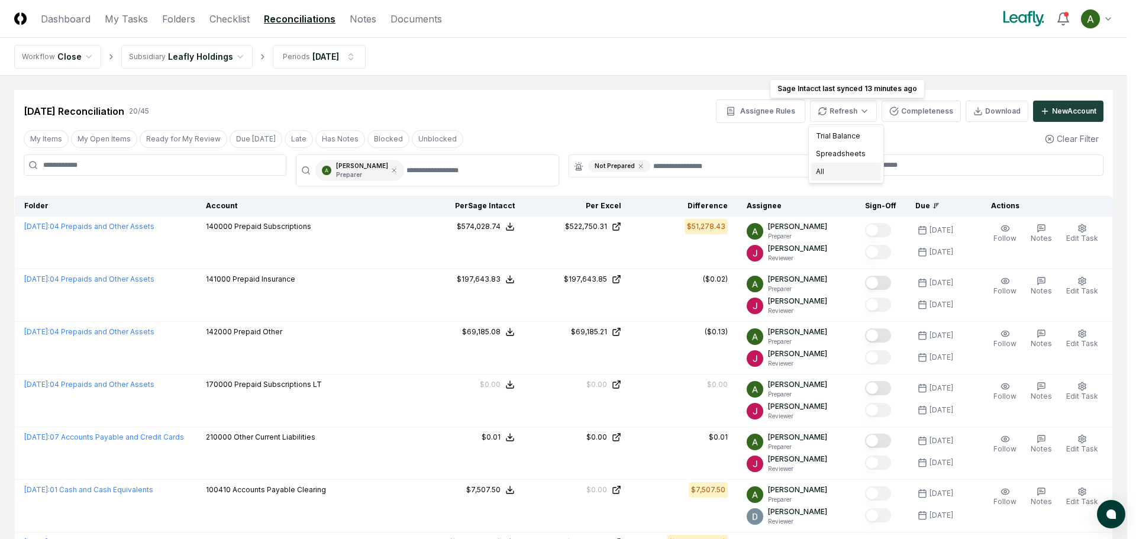
click at [830, 165] on div "All" at bounding box center [846, 172] width 70 height 18
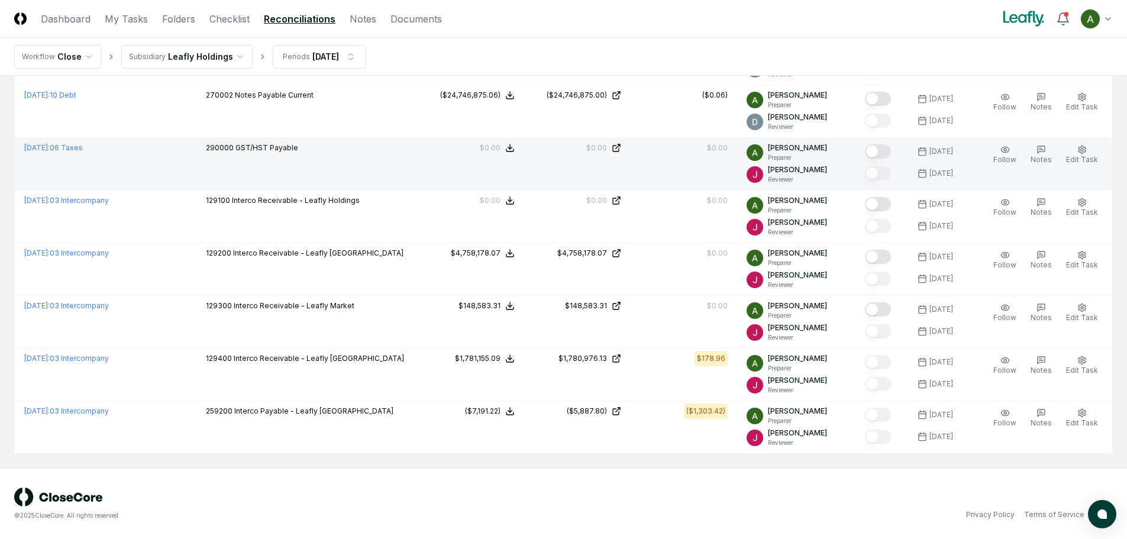
scroll to position [756, 0]
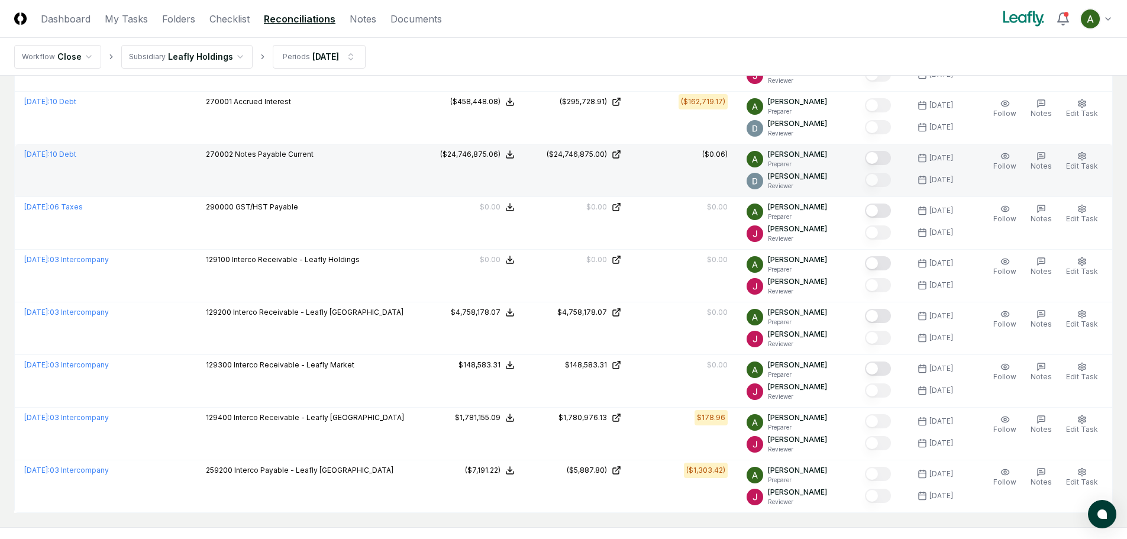
click at [891, 159] on button "Mark complete" at bounding box center [878, 158] width 26 height 14
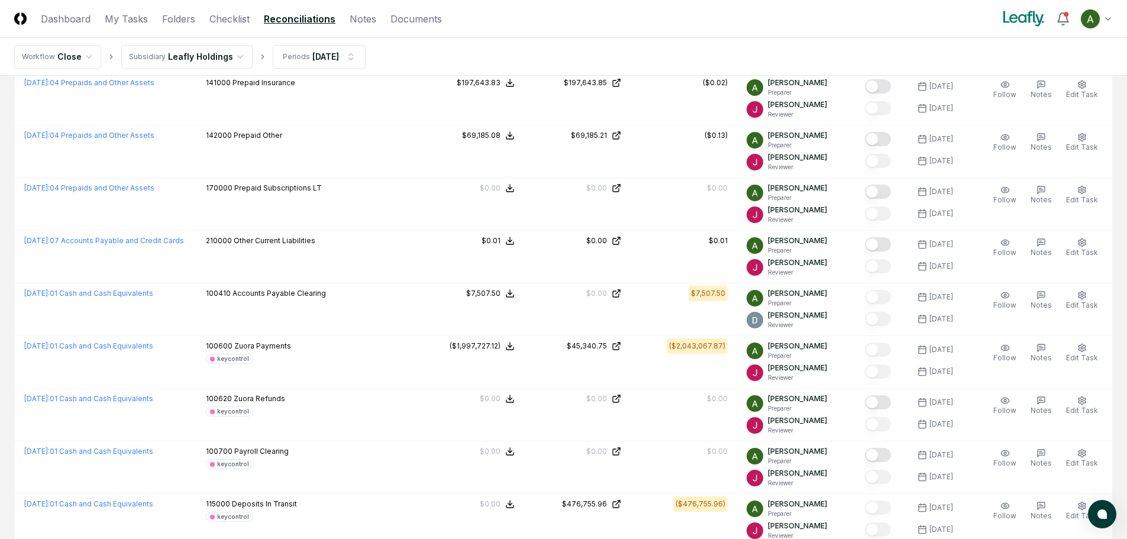
scroll to position [0, 0]
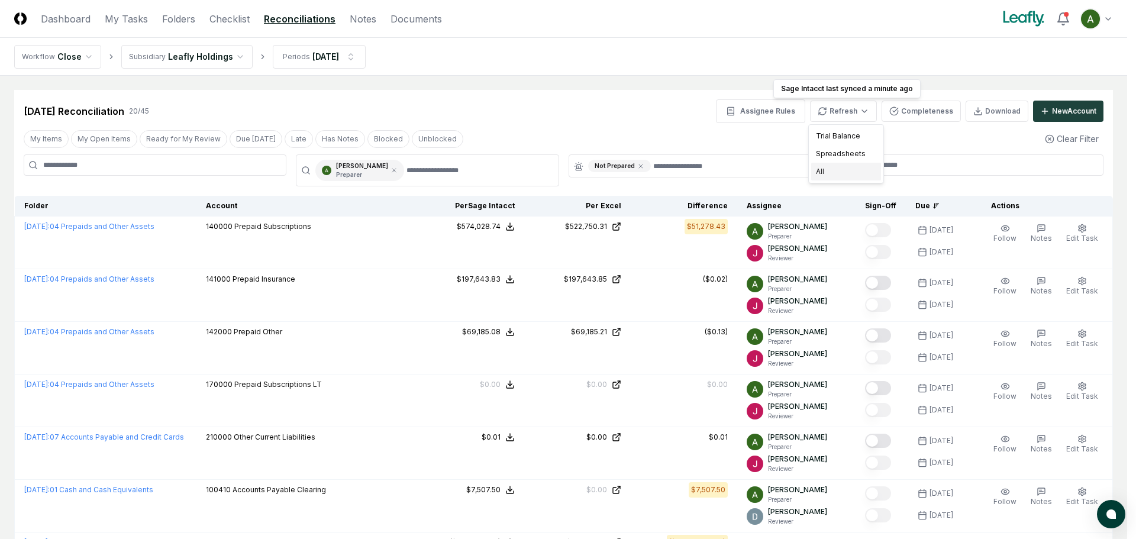
click at [835, 173] on div "All" at bounding box center [846, 172] width 70 height 18
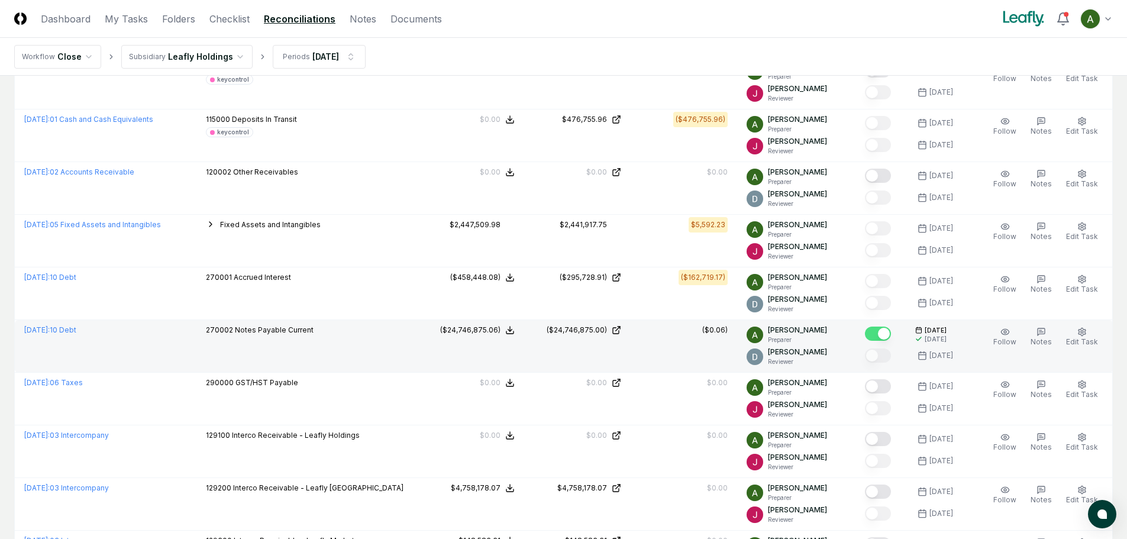
scroll to position [591, 0]
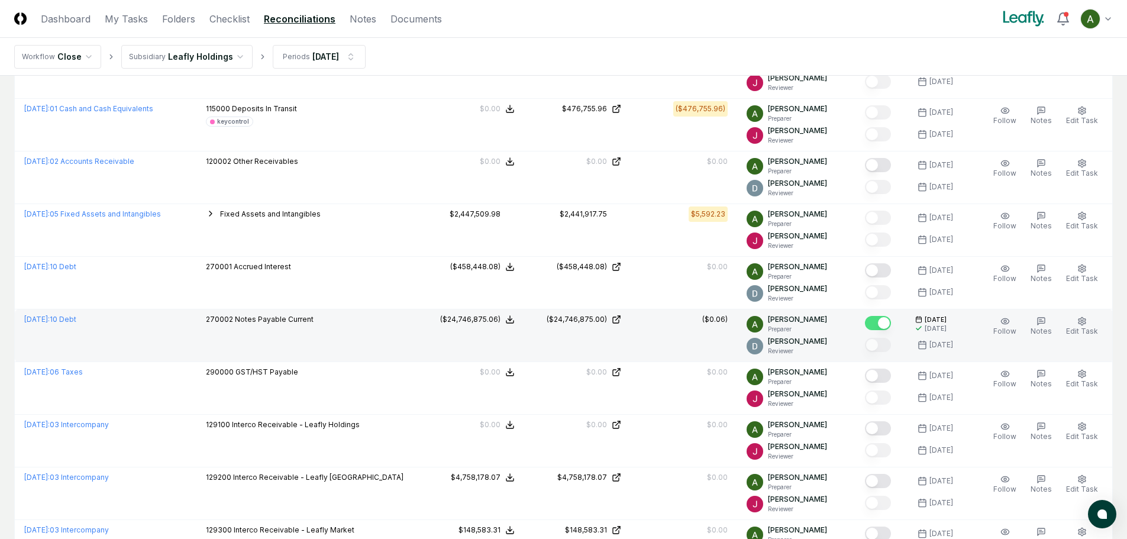
click at [887, 273] on button "Mark complete" at bounding box center [878, 270] width 26 height 14
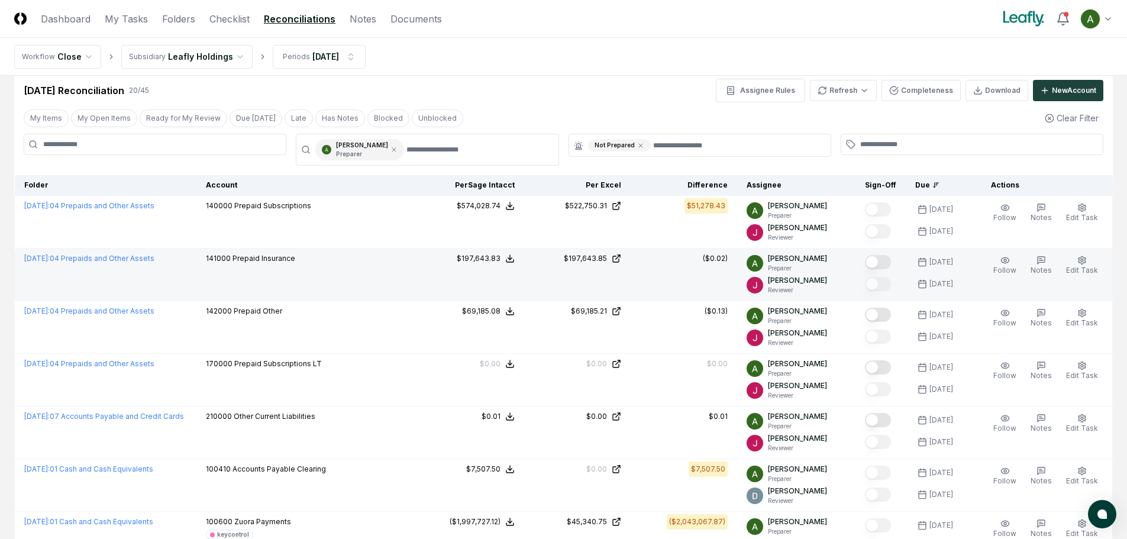
scroll to position [0, 0]
